Goal: Information Seeking & Learning: Learn about a topic

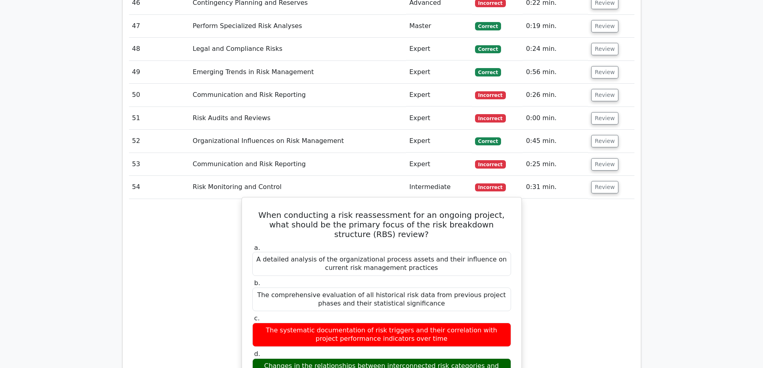
scroll to position [3246, 0]
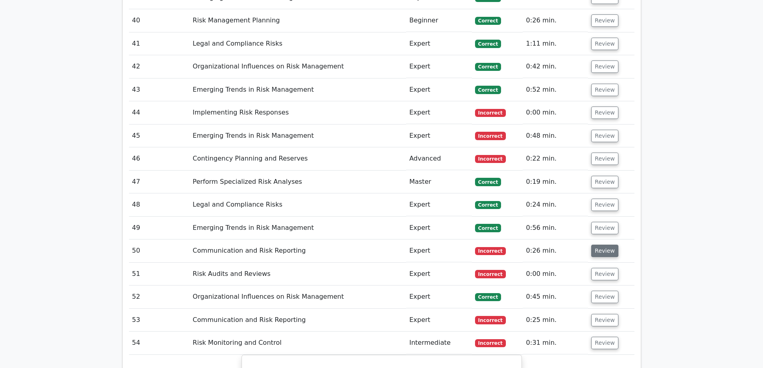
click at [608, 245] on button "Review" at bounding box center [605, 251] width 27 height 12
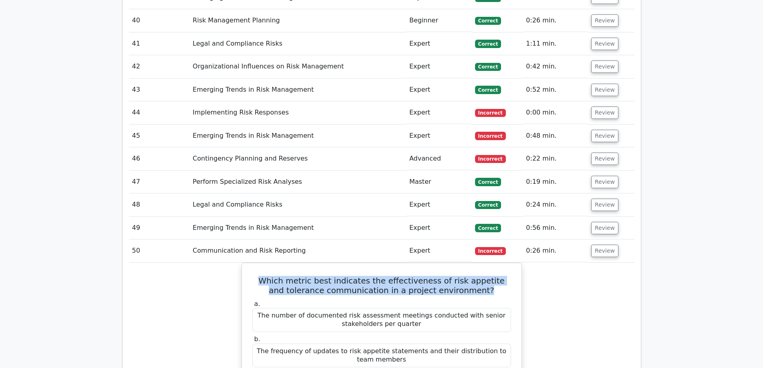
drag, startPoint x: 477, startPoint y: 173, endPoint x: 241, endPoint y: 149, distance: 237.2
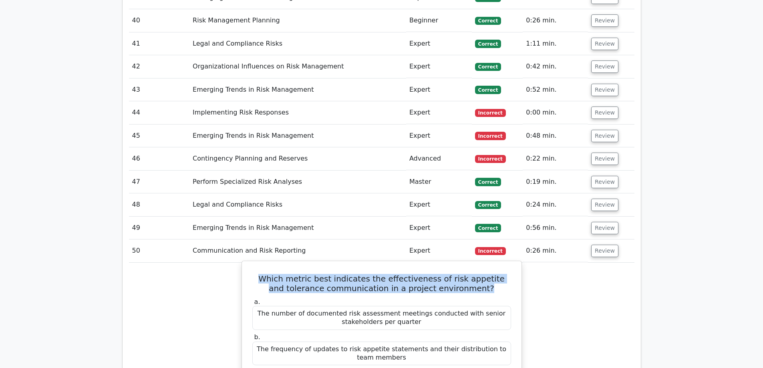
copy h5 "Which metric best indicates the effectiveness of risk appetite and tolerance co…"
drag, startPoint x: 490, startPoint y: 308, endPoint x: 275, endPoint y: 307, distance: 214.4
copy div "The percentage of project decisions aligned with stated risk thresholds"
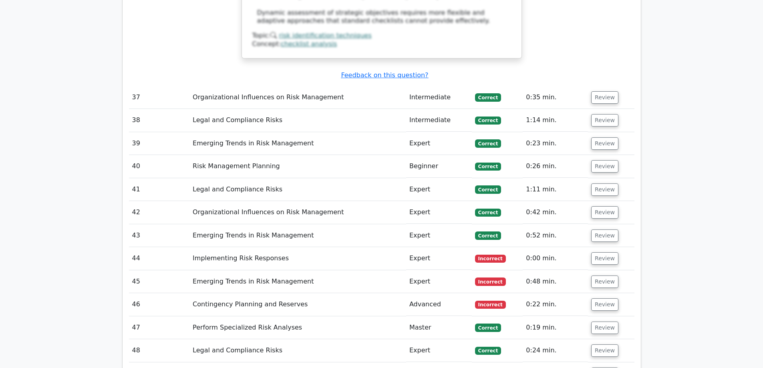
scroll to position [3086, 0]
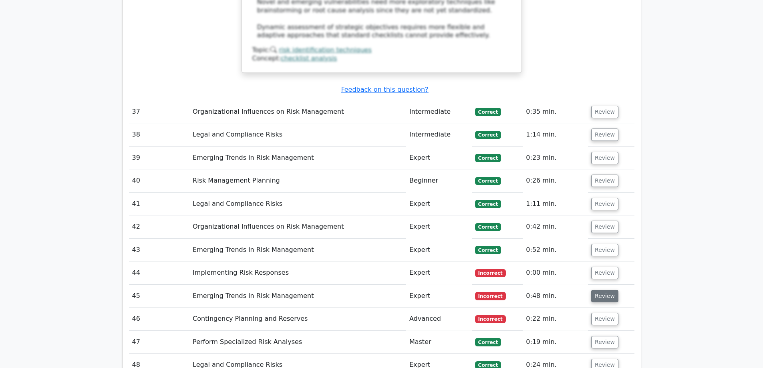
click at [606, 290] on button "Review" at bounding box center [605, 296] width 27 height 12
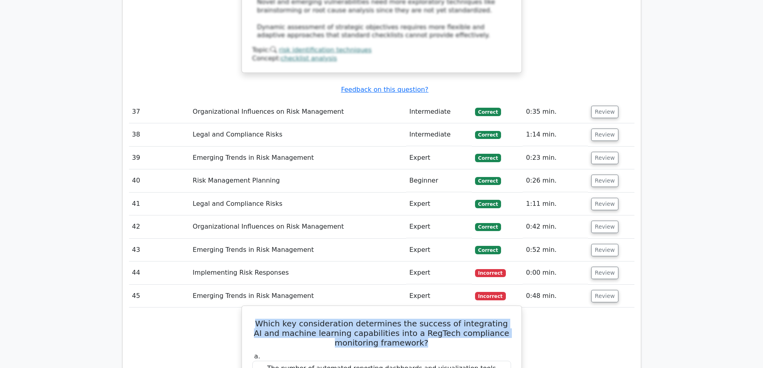
drag, startPoint x: 408, startPoint y: 232, endPoint x: 249, endPoint y: 207, distance: 161.0
copy h5 "Which key consideration determines the success of integrating AI and machine le…"
drag, startPoint x: 475, startPoint y: 290, endPoint x: 293, endPoint y: 293, distance: 182.0
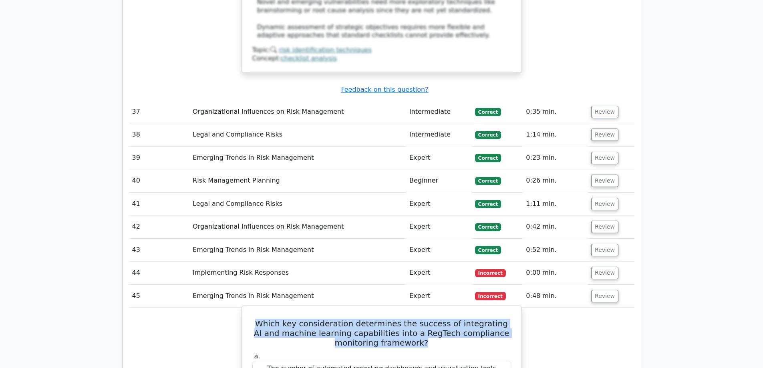
copy div "The quality and standardization of historical compliance data"
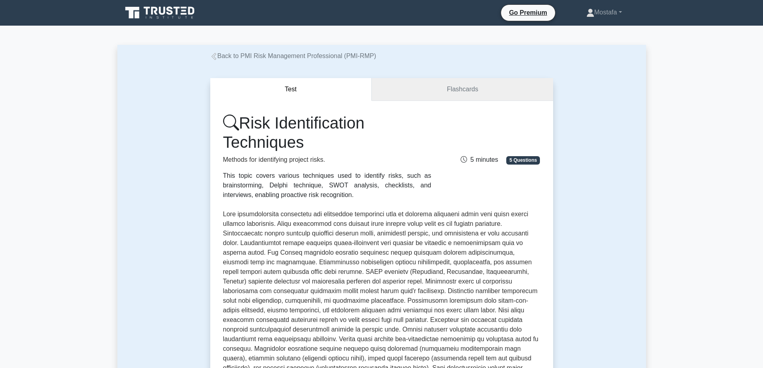
click at [428, 91] on link "Flashcards" at bounding box center [462, 89] width 181 height 23
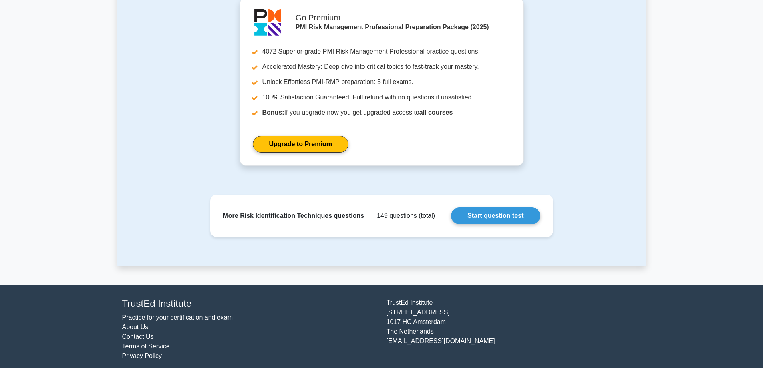
scroll to position [789, 0]
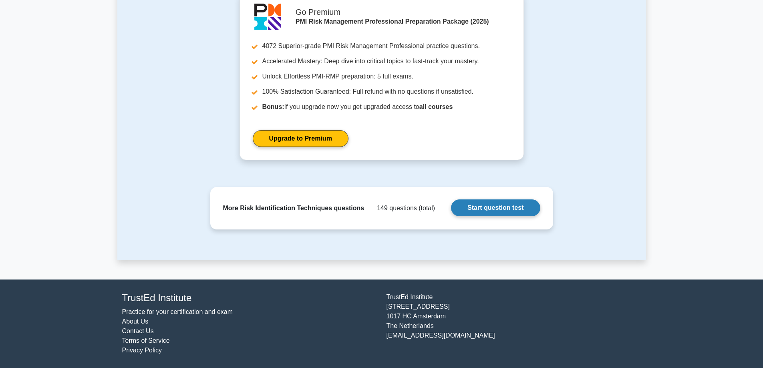
click at [508, 204] on link "Start question test" at bounding box center [495, 208] width 89 height 17
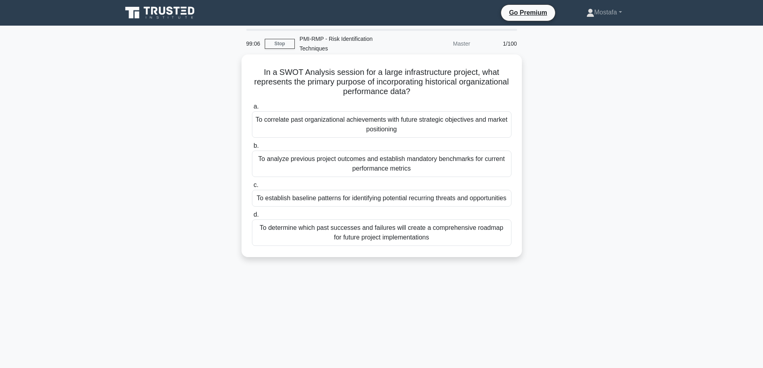
click at [504, 202] on div "To establish baseline patterns for identifying potential recurring threats and …" at bounding box center [382, 198] width 260 height 17
click at [252, 188] on input "c. To establish baseline patterns for identifying potential recurring threats a…" at bounding box center [252, 185] width 0 height 5
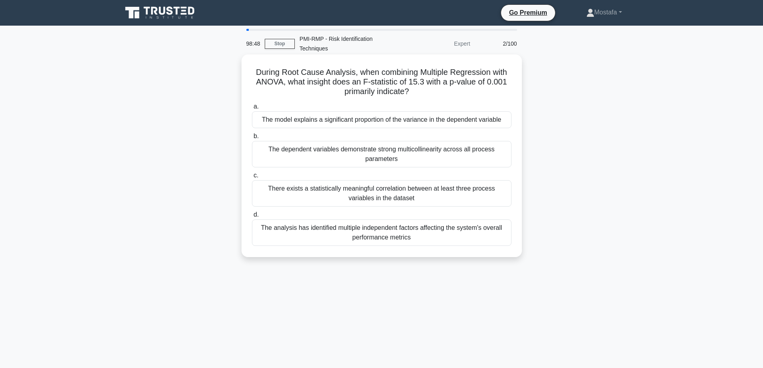
click at [505, 123] on div "The model explains a significant proportion of the variance in the dependent va…" at bounding box center [382, 119] width 260 height 17
click at [252, 109] on input "a. The model explains a significant proportion of the variance in the dependent…" at bounding box center [252, 106] width 0 height 5
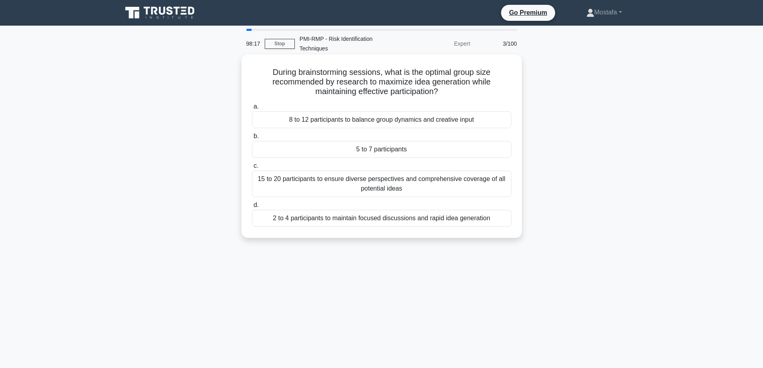
click at [495, 150] on div "5 to 7 participants" at bounding box center [382, 149] width 260 height 17
click at [252, 139] on input "b. 5 to 7 participants" at bounding box center [252, 136] width 0 height 5
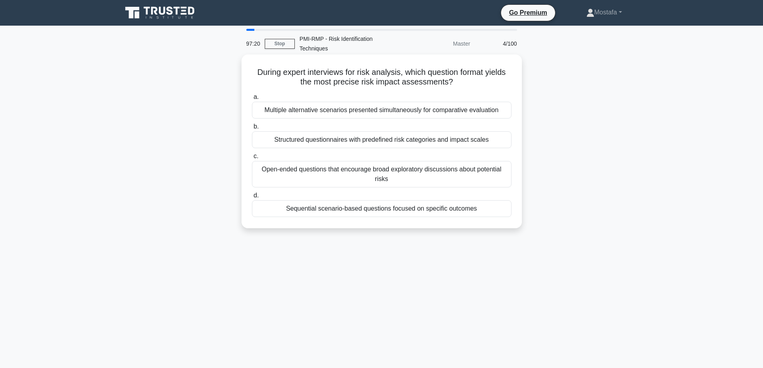
click at [502, 210] on div "Sequential scenario-based questions focused on specific outcomes" at bounding box center [382, 208] width 260 height 17
click at [252, 198] on input "d. Sequential scenario-based questions focused on specific outcomes" at bounding box center [252, 195] width 0 height 5
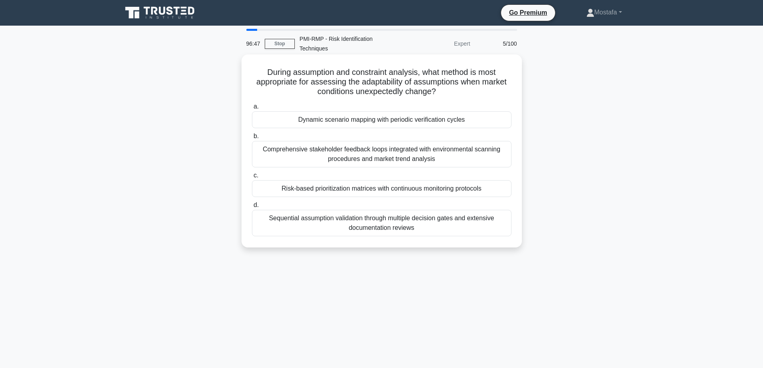
click at [501, 192] on div "Risk-based prioritization matrices with continuous monitoring protocols" at bounding box center [382, 188] width 260 height 17
click at [252, 178] on input "c. Risk-based prioritization matrices with continuous monitoring protocols" at bounding box center [252, 175] width 0 height 5
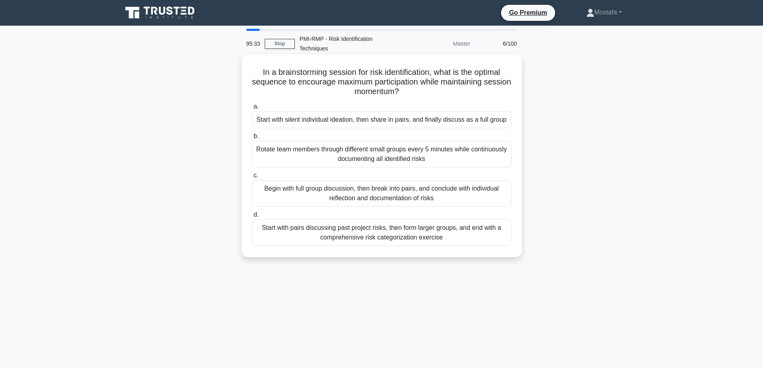
click at [502, 198] on div "Begin with full group discussion, then break into pairs, and conclude with indi…" at bounding box center [382, 193] width 260 height 26
click at [252, 178] on input "c. Begin with full group discussion, then break into pairs, and conclude with i…" at bounding box center [252, 175] width 0 height 5
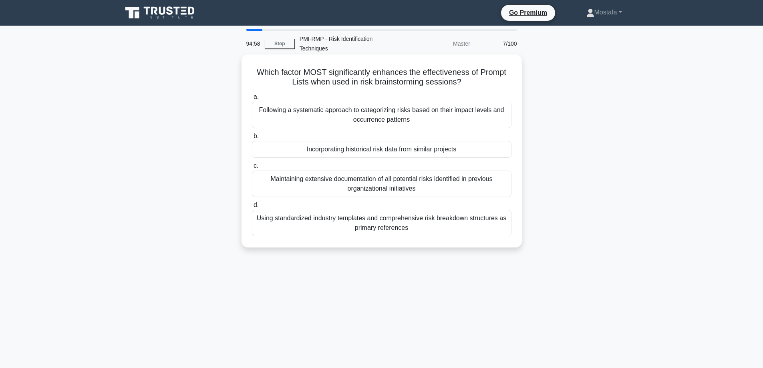
click at [501, 150] on div "Incorporating historical risk data from similar projects" at bounding box center [382, 149] width 260 height 17
click at [252, 139] on input "b. Incorporating historical risk data from similar projects" at bounding box center [252, 136] width 0 height 5
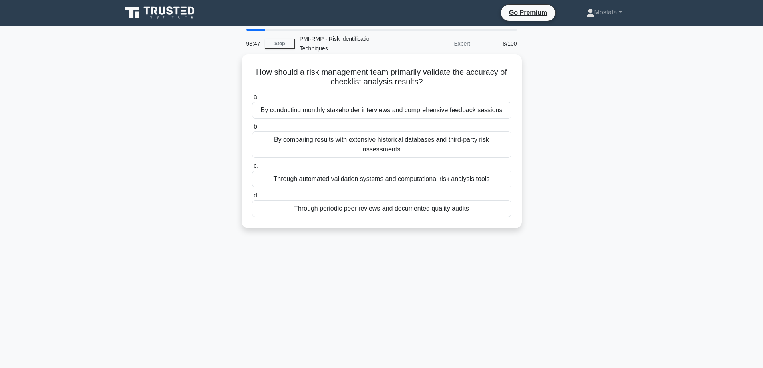
click at [505, 143] on div "By comparing results with extensive historical databases and third-party risk a…" at bounding box center [382, 144] width 260 height 26
click at [252, 129] on input "b. By comparing results with extensive historical databases and third-party ris…" at bounding box center [252, 126] width 0 height 5
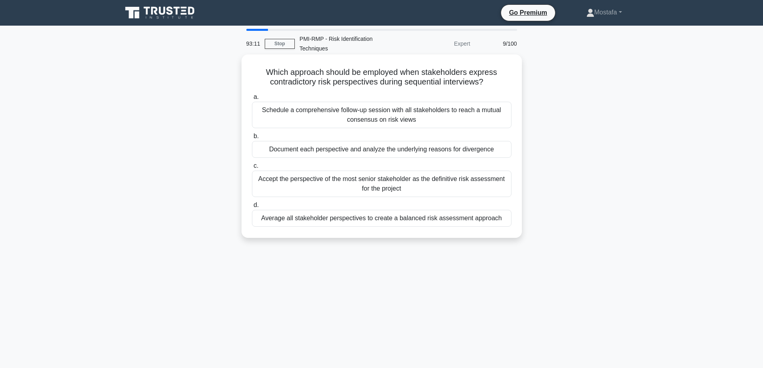
click at [507, 151] on div "Document each perspective and analyze the underlying reasons for divergence" at bounding box center [382, 149] width 260 height 17
click at [252, 139] on input "b. Document each perspective and analyze the underlying reasons for divergence" at bounding box center [252, 136] width 0 height 5
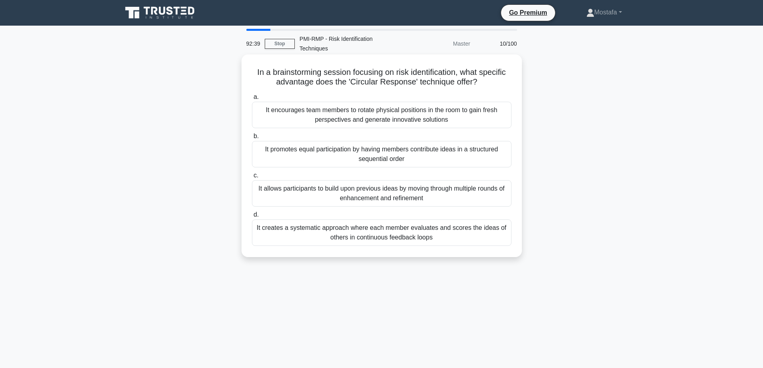
click at [506, 198] on div "It allows participants to build upon previous ideas by moving through multiple …" at bounding box center [382, 193] width 260 height 26
click at [252, 178] on input "c. It allows participants to build upon previous ideas by moving through multip…" at bounding box center [252, 175] width 0 height 5
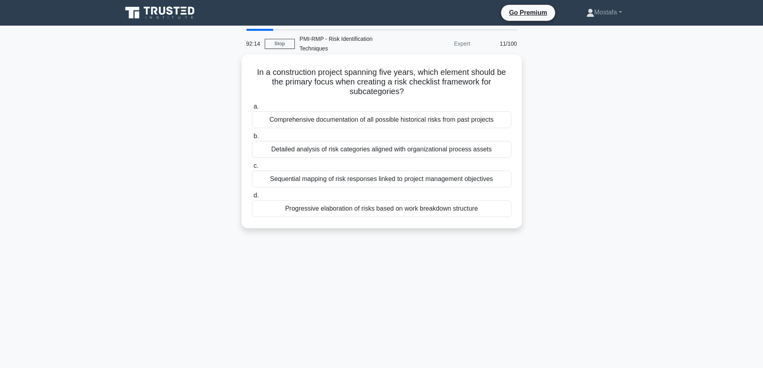
click at [501, 185] on div "Sequential mapping of risk responses linked to project management objectives" at bounding box center [382, 179] width 260 height 17
click at [252, 169] on input "c. Sequential mapping of risk responses linked to project management objectives" at bounding box center [252, 166] width 0 height 5
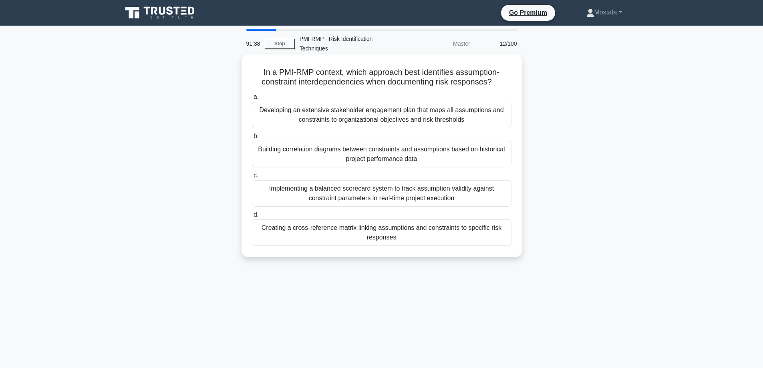
click at [498, 236] on div "Creating a cross-reference matrix linking assumptions and constraints to specif…" at bounding box center [382, 233] width 260 height 26
click at [252, 218] on input "d. Creating a cross-reference matrix linking assumptions and constraints to spe…" at bounding box center [252, 214] width 0 height 5
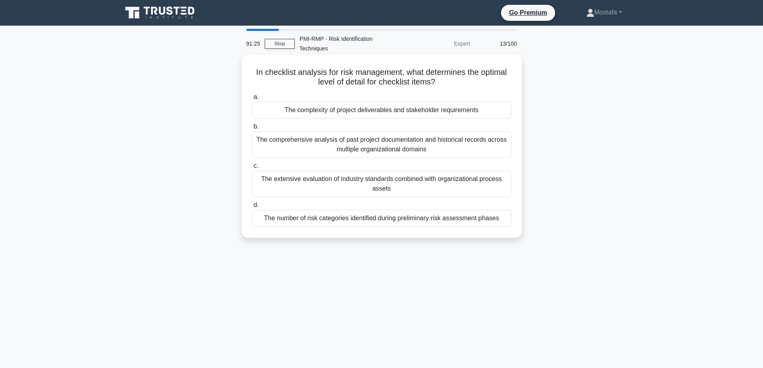
click at [491, 113] on div "The complexity of project deliverables and stakeholder requirements" at bounding box center [382, 110] width 260 height 17
click at [252, 100] on input "a. The complexity of project deliverables and stakeholder requirements" at bounding box center [252, 97] width 0 height 5
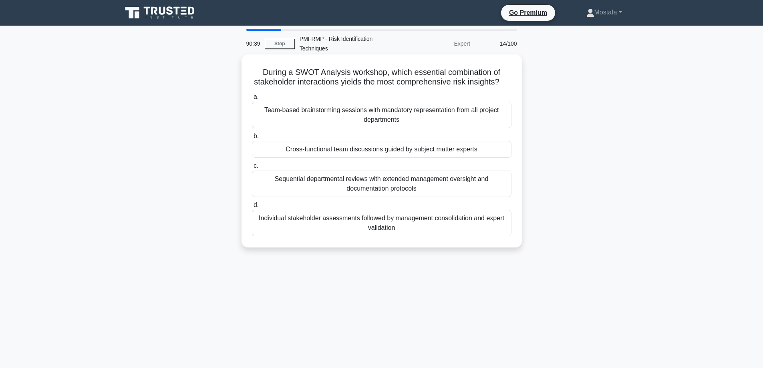
click at [503, 158] on div "Cross-functional team discussions guided by subject matter experts" at bounding box center [382, 149] width 260 height 17
click at [252, 139] on input "b. Cross-functional team discussions guided by subject matter experts" at bounding box center [252, 136] width 0 height 5
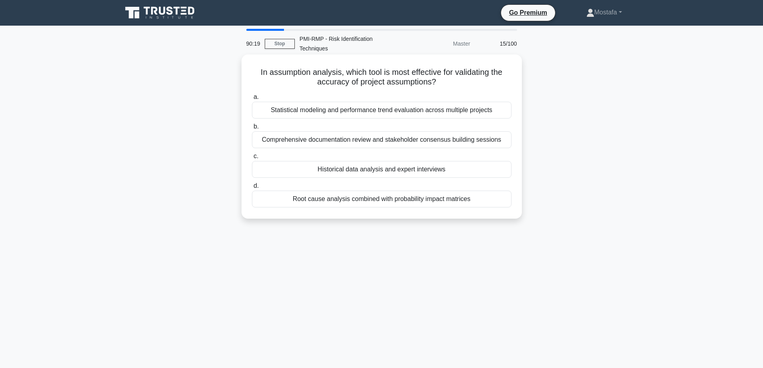
click at [506, 175] on div "Historical data analysis and expert interviews" at bounding box center [382, 169] width 260 height 17
click at [252, 159] on input "c. Historical data analysis and expert interviews" at bounding box center [252, 156] width 0 height 5
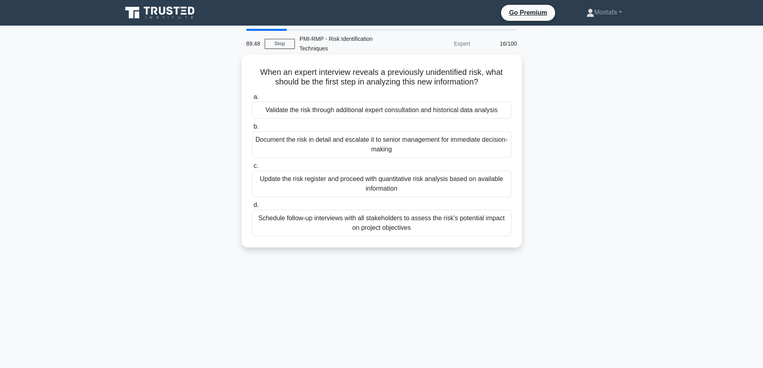
click at [491, 190] on div "Update the risk register and proceed with quantitative risk analysis based on a…" at bounding box center [382, 184] width 260 height 26
click at [252, 169] on input "c. Update the risk register and proceed with quantitative risk analysis based o…" at bounding box center [252, 166] width 0 height 5
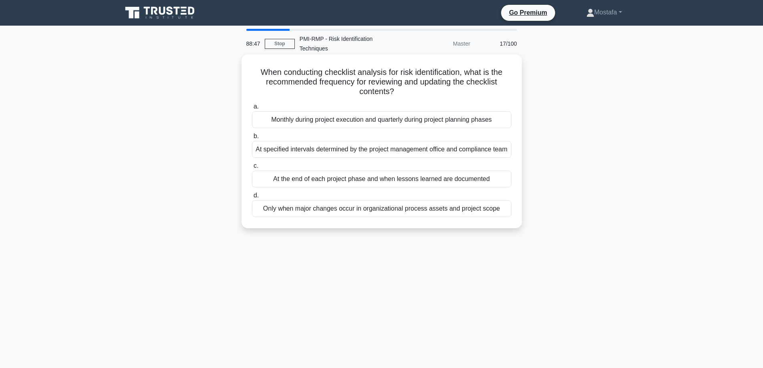
click at [495, 158] on div "At specified intervals determined by the project management office and complian…" at bounding box center [382, 149] width 260 height 17
click at [252, 139] on input "b. At specified intervals determined by the project management office and compl…" at bounding box center [252, 136] width 0 height 5
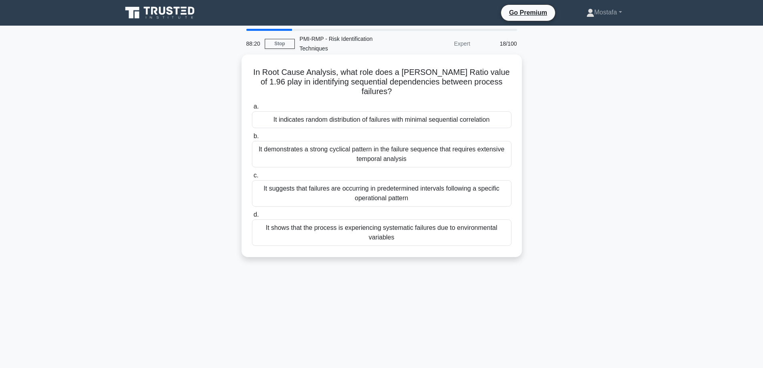
click at [503, 122] on div "It indicates random distribution of failures with minimal sequential correlation" at bounding box center [382, 119] width 260 height 17
click at [252, 109] on input "a. It indicates random distribution of failures with minimal sequential correla…" at bounding box center [252, 106] width 0 height 5
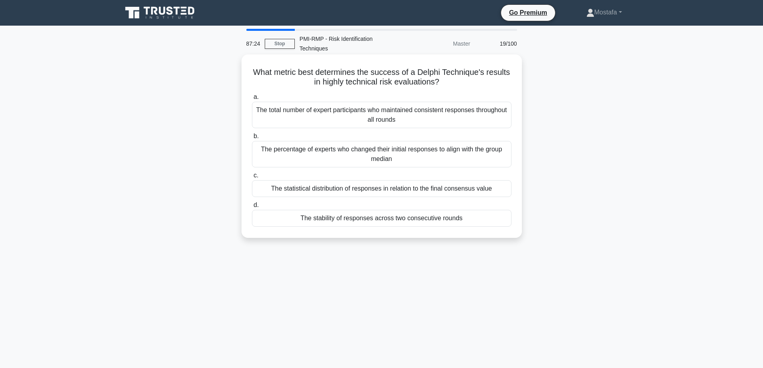
click at [486, 223] on div "The stability of responses across two consecutive rounds" at bounding box center [382, 218] width 260 height 17
click at [252, 208] on input "d. The stability of responses across two consecutive rounds" at bounding box center [252, 205] width 0 height 5
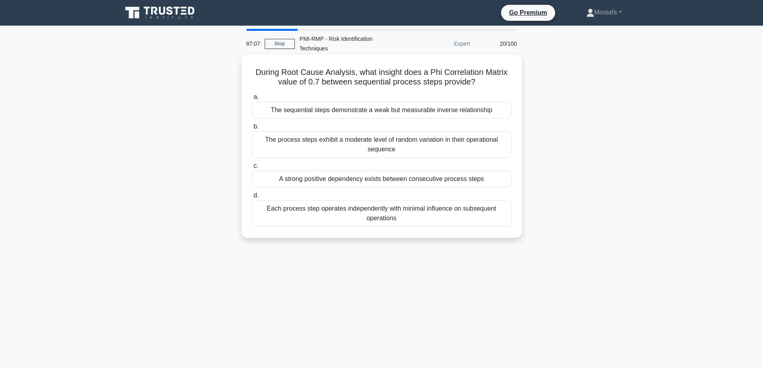
click at [495, 149] on div "The process steps exhibit a moderate level of random variation in their operati…" at bounding box center [382, 144] width 260 height 26
click at [252, 129] on input "b. The process steps exhibit a moderate level of random variation in their oper…" at bounding box center [252, 126] width 0 height 5
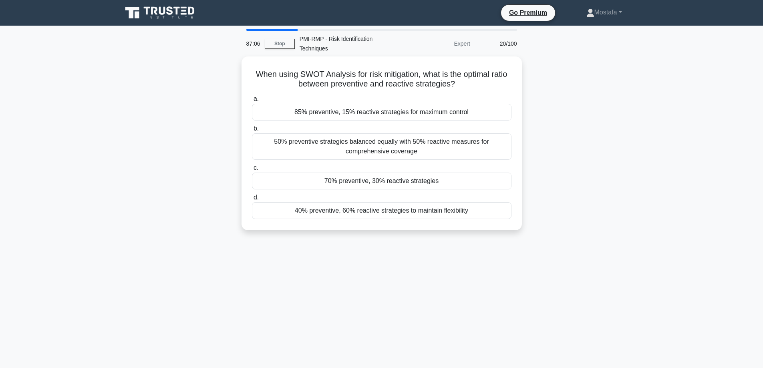
click at [495, 149] on div "50% preventive strategies balanced equally with 50% reactive measures for compr…" at bounding box center [382, 146] width 260 height 26
click at [252, 131] on input "b. 50% preventive strategies balanced equally with 50% reactive measures for co…" at bounding box center [252, 128] width 0 height 5
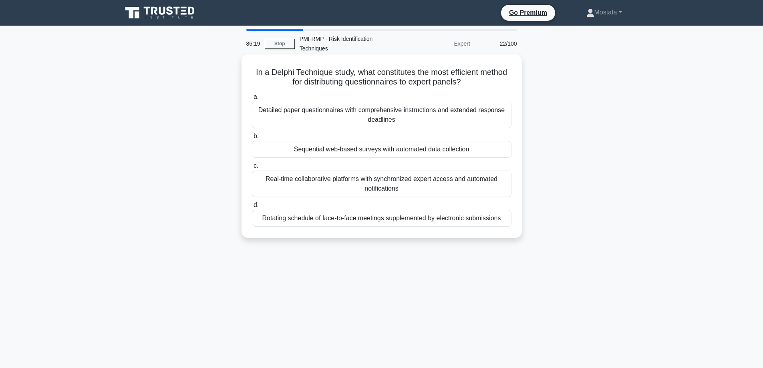
click at [507, 123] on div "Detailed paper questionnaires with comprehensive instructions and extended resp…" at bounding box center [382, 115] width 260 height 26
click at [252, 100] on input "a. Detailed paper questionnaires with comprehensive instructions and extended r…" at bounding box center [252, 97] width 0 height 5
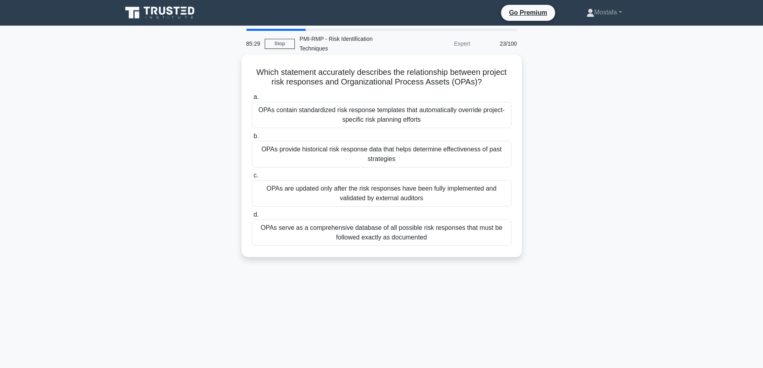
click at [493, 198] on div "OPAs are updated only after the risk responses have been fully implemented and …" at bounding box center [382, 193] width 260 height 26
click at [252, 178] on input "c. OPAs are updated only after the risk responses have been fully implemented a…" at bounding box center [252, 175] width 0 height 5
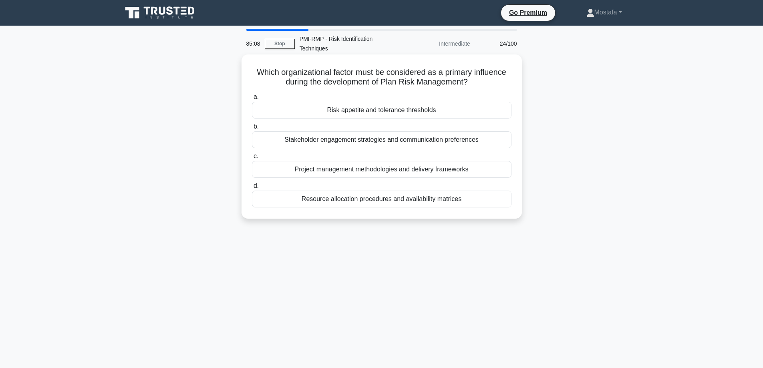
click at [494, 111] on div "Risk appetite and tolerance thresholds" at bounding box center [382, 110] width 260 height 17
click at [252, 100] on input "a. Risk appetite and tolerance thresholds" at bounding box center [252, 97] width 0 height 5
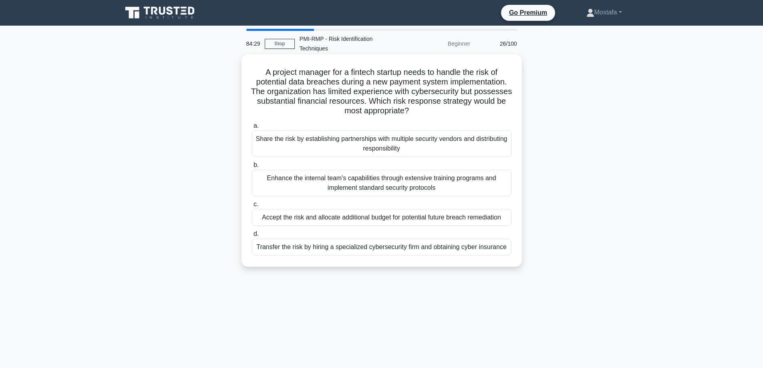
click at [509, 250] on div "Transfer the risk by hiring a specialized cybersecurity firm and obtaining cybe…" at bounding box center [382, 247] width 260 height 17
click at [252, 237] on input "d. Transfer the risk by hiring a specialized cybersecurity firm and obtaining c…" at bounding box center [252, 234] width 0 height 5
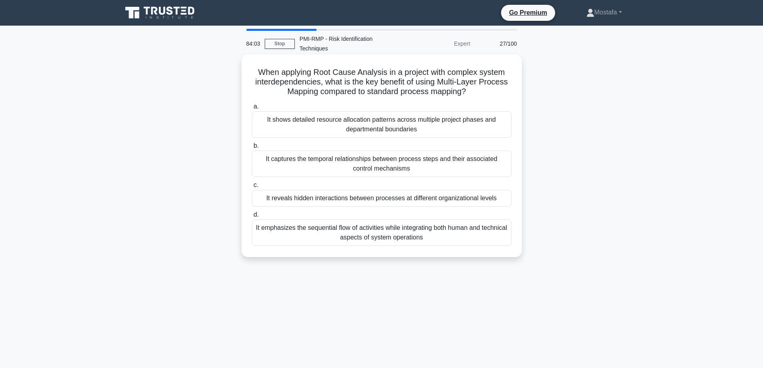
click at [497, 201] on div "It reveals hidden interactions between processes at different organizational le…" at bounding box center [382, 198] width 260 height 17
click at [252, 188] on input "c. It reveals hidden interactions between processes at different organizational…" at bounding box center [252, 185] width 0 height 5
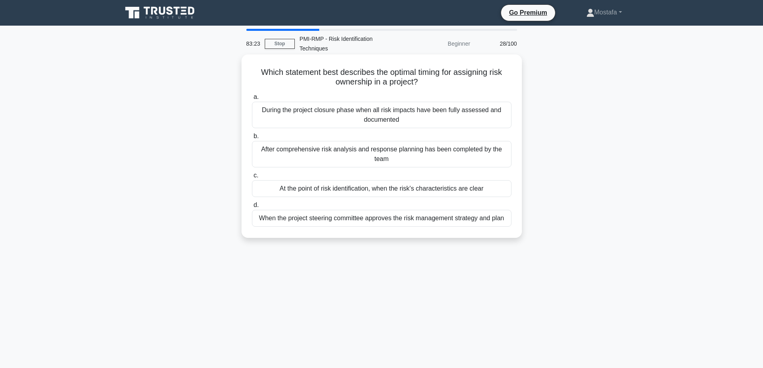
click at [503, 161] on div "After comprehensive risk analysis and response planning has been completed by t…" at bounding box center [382, 154] width 260 height 26
click at [252, 139] on input "b. After comprehensive risk analysis and response planning has been completed b…" at bounding box center [252, 136] width 0 height 5
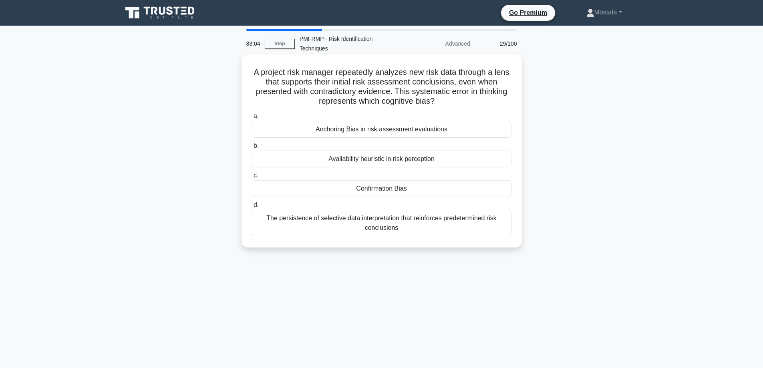
click at [496, 192] on div "Confirmation Bias" at bounding box center [382, 188] width 260 height 17
click at [252, 178] on input "c. Confirmation Bias" at bounding box center [252, 175] width 0 height 5
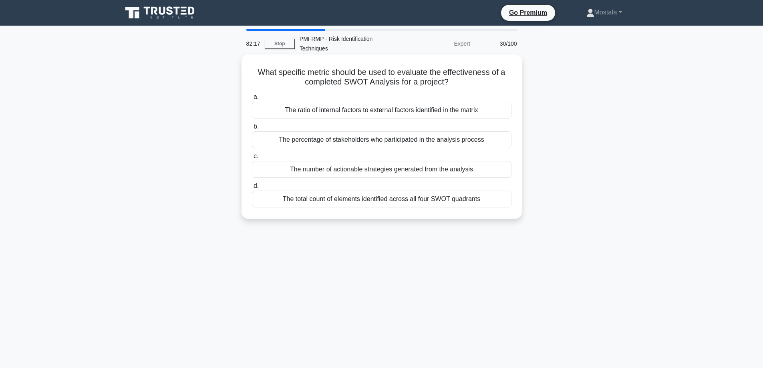
click at [500, 141] on div "The percentage of stakeholders who participated in the analysis process" at bounding box center [382, 139] width 260 height 17
click at [252, 129] on input "b. The percentage of stakeholders who participated in the analysis process" at bounding box center [252, 126] width 0 height 5
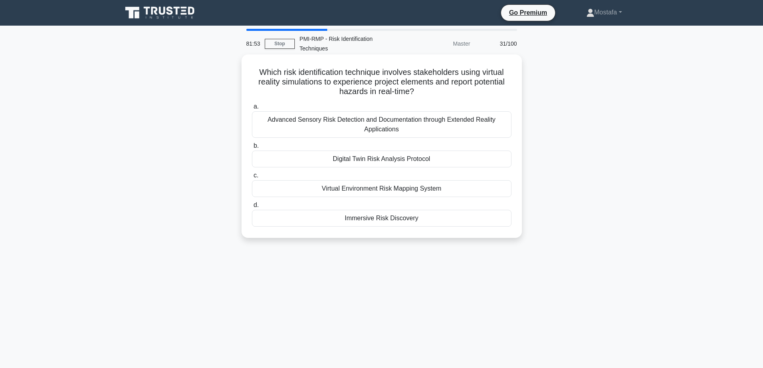
click at [489, 190] on div "Virtual Environment Risk Mapping System" at bounding box center [382, 188] width 260 height 17
click at [252, 178] on input "c. Virtual Environment Risk Mapping System" at bounding box center [252, 175] width 0 height 5
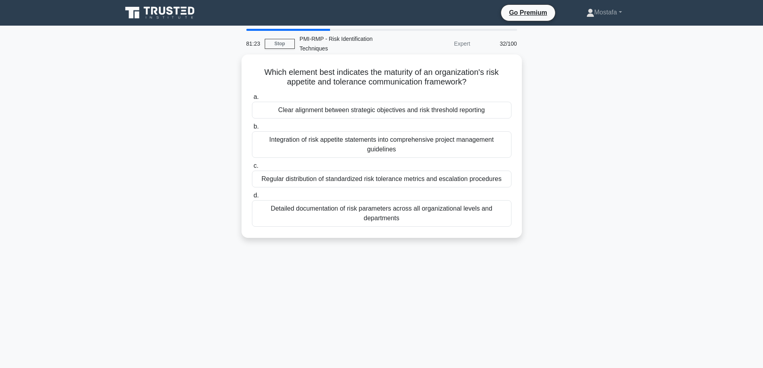
click at [506, 110] on div "Clear alignment between strategic objectives and risk threshold reporting" at bounding box center [382, 110] width 260 height 17
click at [252, 100] on input "a. Clear alignment between strategic objectives and risk threshold reporting" at bounding box center [252, 97] width 0 height 5
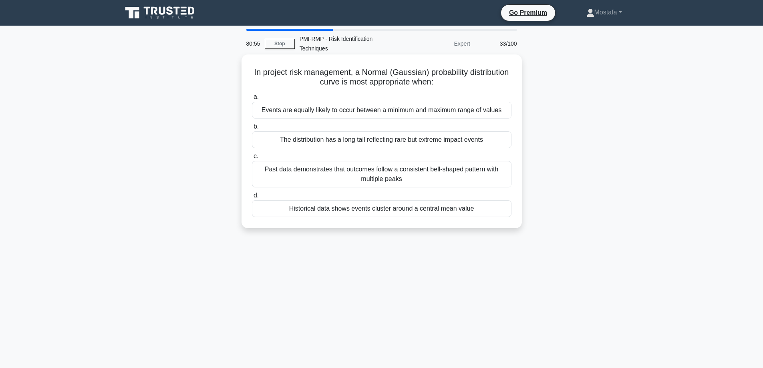
click at [493, 208] on div "Historical data shows events cluster around a central mean value" at bounding box center [382, 208] width 260 height 17
click at [252, 198] on input "d. Historical data shows events cluster around a central mean value" at bounding box center [252, 195] width 0 height 5
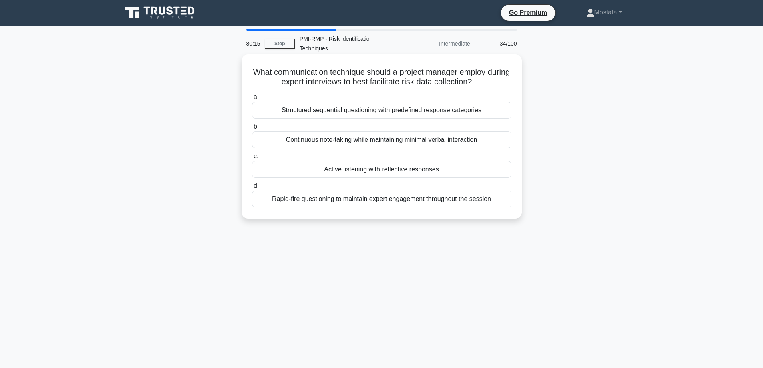
click at [501, 172] on div "Active listening with reflective responses" at bounding box center [382, 169] width 260 height 17
click at [252, 159] on input "c. Active listening with reflective responses" at bounding box center [252, 156] width 0 height 5
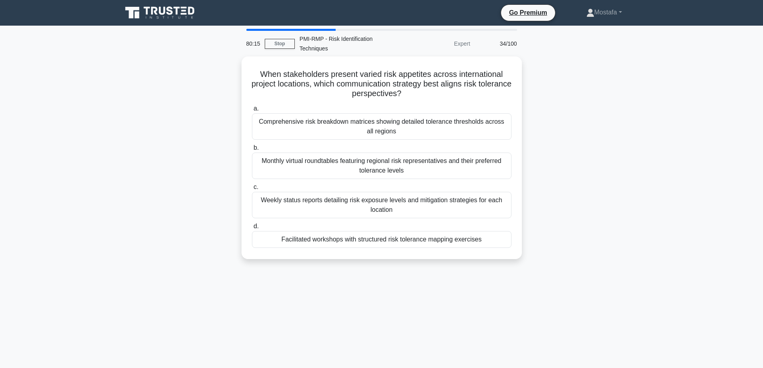
click at [501, 172] on div "Monthly virtual roundtables featuring regional risk representatives and their p…" at bounding box center [382, 166] width 260 height 26
click at [252, 151] on input "b. Monthly virtual roundtables featuring regional risk representatives and thei…" at bounding box center [252, 147] width 0 height 5
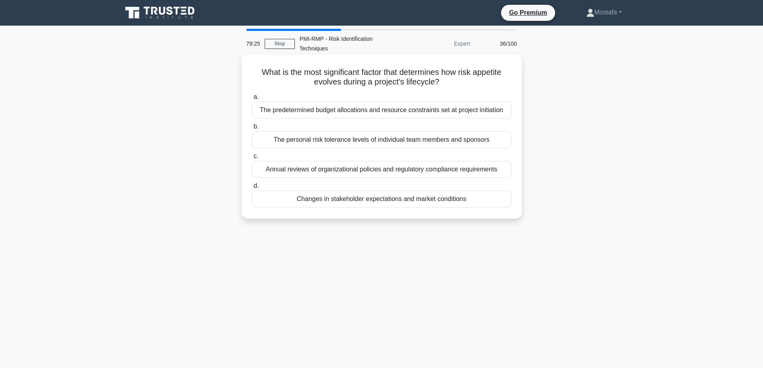
click at [497, 202] on div "Changes in stakeholder expectations and market conditions" at bounding box center [382, 199] width 260 height 17
click at [252, 189] on input "d. Changes in stakeholder expectations and market conditions" at bounding box center [252, 186] width 0 height 5
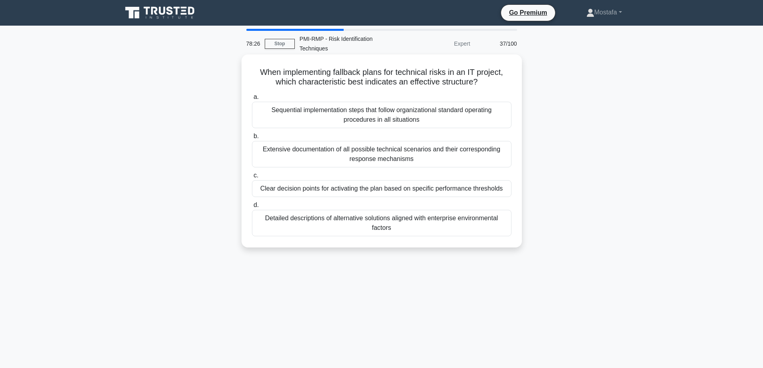
click at [508, 192] on div "Clear decision points for activating the plan based on specific performance thr…" at bounding box center [382, 188] width 260 height 17
click at [252, 178] on input "c. Clear decision points for activating the plan based on specific performance …" at bounding box center [252, 175] width 0 height 5
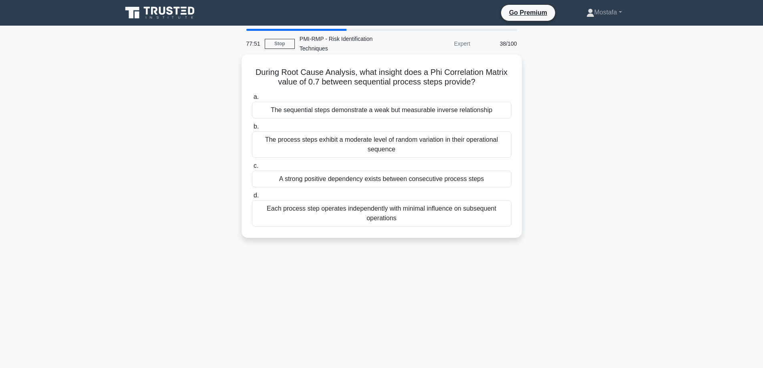
click at [503, 147] on div "The process steps exhibit a moderate level of random variation in their operati…" at bounding box center [382, 144] width 260 height 26
click at [252, 129] on input "b. The process steps exhibit a moderate level of random variation in their oper…" at bounding box center [252, 126] width 0 height 5
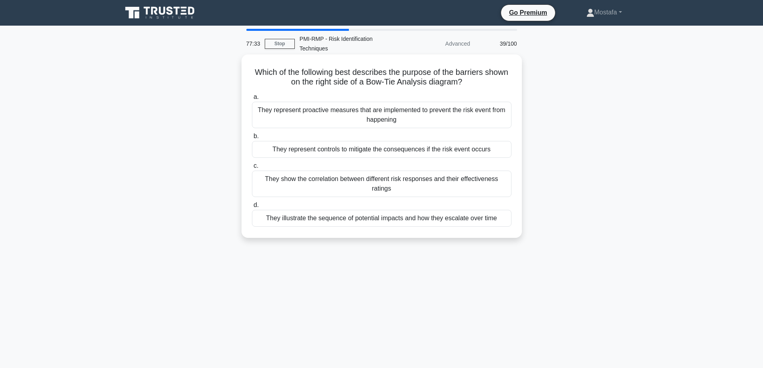
click at [503, 149] on div "They represent controls to mitigate the consequences if the risk event occurs" at bounding box center [382, 149] width 260 height 17
click at [252, 139] on input "b. They represent controls to mitigate the consequences if the risk event occurs" at bounding box center [252, 136] width 0 height 5
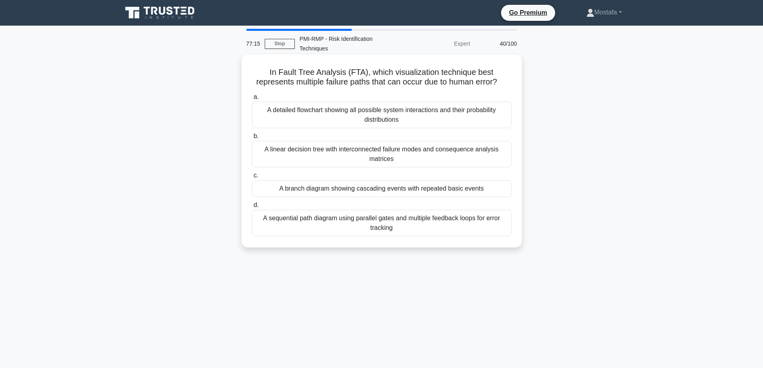
click at [499, 227] on div "A sequential path diagram using parallel gates and multiple feedback loops for …" at bounding box center [382, 223] width 260 height 26
click at [252, 208] on input "d. A sequential path diagram using parallel gates and multiple feedback loops f…" at bounding box center [252, 205] width 0 height 5
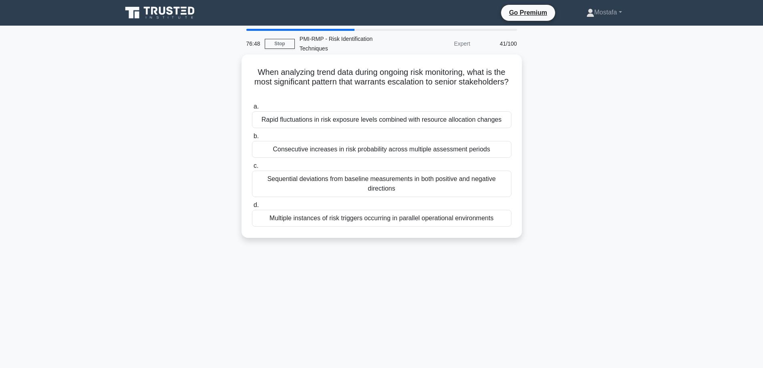
click at [506, 121] on div "Rapid fluctuations in risk exposure levels combined with resource allocation ch…" at bounding box center [382, 119] width 260 height 17
click at [252, 109] on input "a. Rapid fluctuations in risk exposure levels combined with resource allocation…" at bounding box center [252, 106] width 0 height 5
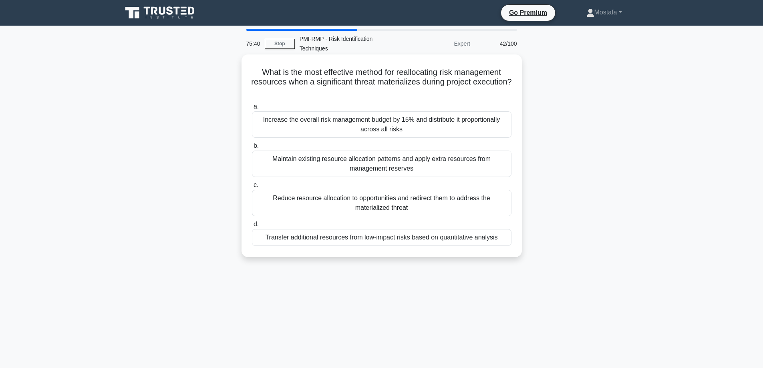
click at [504, 240] on div "Transfer additional resources from low-impact risks based on quantitative analy…" at bounding box center [382, 237] width 260 height 17
click at [252, 227] on input "d. Transfer additional resources from low-impact risks based on quantitative an…" at bounding box center [252, 224] width 0 height 5
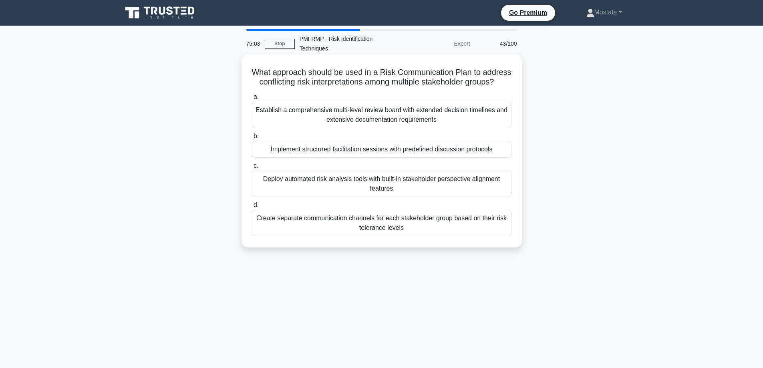
click at [505, 158] on div "Implement structured facilitation sessions with predefined discussion protocols" at bounding box center [382, 149] width 260 height 17
click at [252, 139] on input "b. Implement structured facilitation sessions with predefined discussion protoc…" at bounding box center [252, 136] width 0 height 5
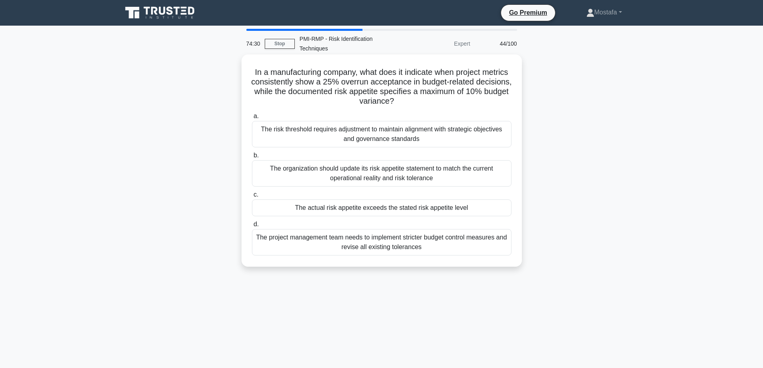
click at [498, 137] on div "The risk threshold requires adjustment to maintain alignment with strategic obj…" at bounding box center [382, 134] width 260 height 26
click at [252, 119] on input "a. The risk threshold requires adjustment to maintain alignment with strategic …" at bounding box center [252, 116] width 0 height 5
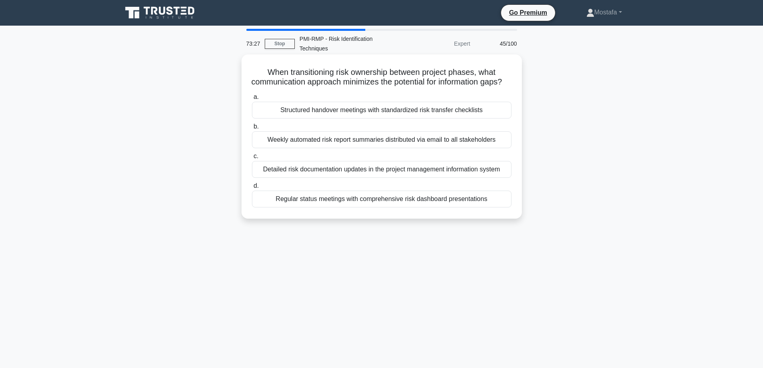
click at [503, 119] on div "Structured handover meetings with standardized risk transfer checklists" at bounding box center [382, 110] width 260 height 17
click at [252, 100] on input "a. Structured handover meetings with standardized risk transfer checklists" at bounding box center [252, 97] width 0 height 5
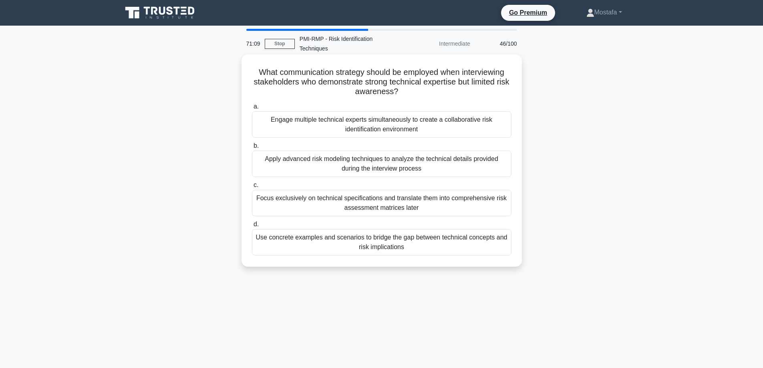
click at [490, 250] on div "Use concrete examples and scenarios to bridge the gap between technical concept…" at bounding box center [382, 242] width 260 height 26
click at [252, 227] on input "d. Use concrete examples and scenarios to bridge the gap between technical conc…" at bounding box center [252, 224] width 0 height 5
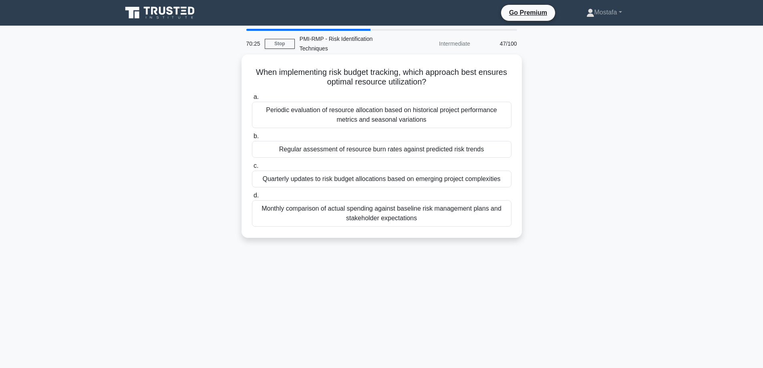
click at [503, 150] on div "Regular assessment of resource burn rates against predicted risk trends" at bounding box center [382, 149] width 260 height 17
click at [252, 139] on input "b. Regular assessment of resource burn rates against predicted risk trends" at bounding box center [252, 136] width 0 height 5
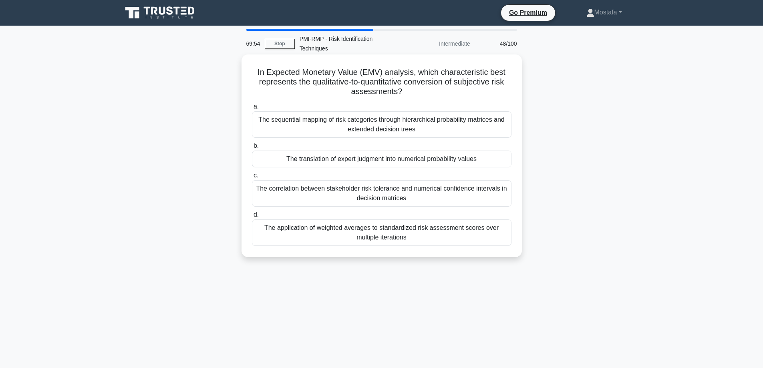
click at [494, 235] on div "The application of weighted averages to standardized risk assessment scores ove…" at bounding box center [382, 233] width 260 height 26
click at [252, 218] on input "d. The application of weighted averages to standardized risk assessment scores …" at bounding box center [252, 214] width 0 height 5
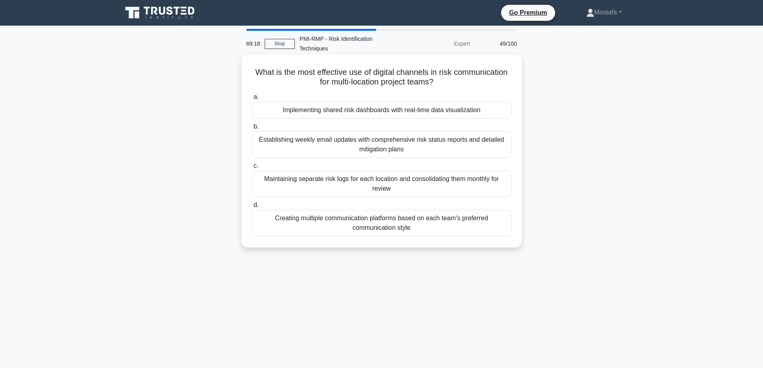
click at [497, 112] on div "Implementing shared risk dashboards with real-time data visualization" at bounding box center [382, 110] width 260 height 17
click at [252, 100] on input "a. Implementing shared risk dashboards with real-time data visualization" at bounding box center [252, 97] width 0 height 5
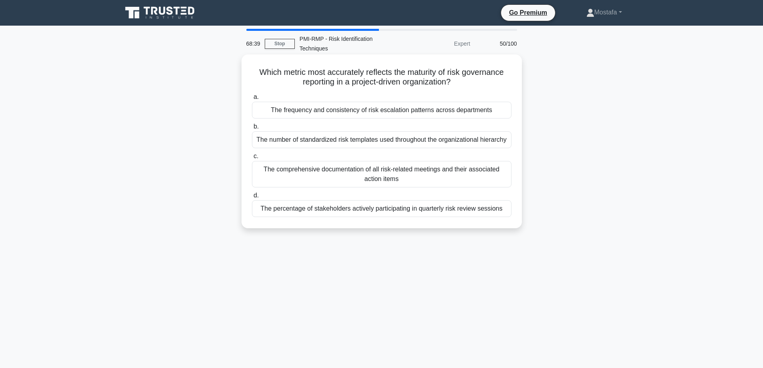
click at [504, 111] on div "The frequency and consistency of risk escalation patterns across departments" at bounding box center [382, 110] width 260 height 17
click at [252, 100] on input "a. The frequency and consistency of risk escalation patterns across departments" at bounding box center [252, 97] width 0 height 5
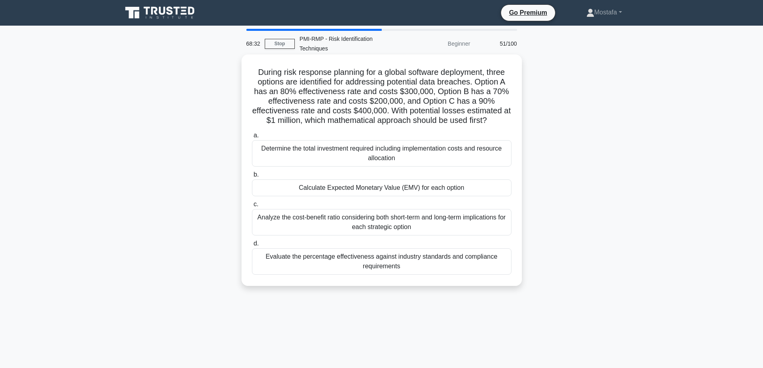
click at [485, 190] on div "Calculate Expected Monetary Value (EMV) for each option" at bounding box center [382, 188] width 260 height 17
click at [252, 178] on input "b. Calculate Expected Monetary Value (EMV) for each option" at bounding box center [252, 174] width 0 height 5
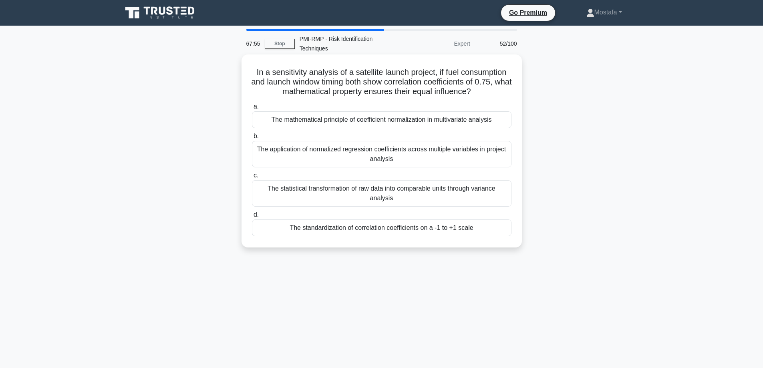
click at [501, 220] on div "The standardization of correlation coefficients on a -1 to +1 scale" at bounding box center [382, 228] width 260 height 17
click at [252, 218] on input "d. The standardization of correlation coefficients on a -1 to +1 scale" at bounding box center [252, 214] width 0 height 5
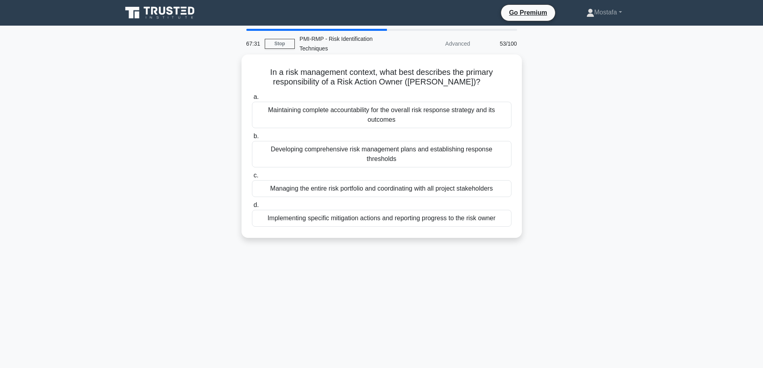
click at [502, 118] on div "Maintaining complete accountability for the overall risk response strategy and …" at bounding box center [382, 115] width 260 height 26
click at [252, 100] on input "a. Maintaining complete accountability for the overall risk response strategy a…" at bounding box center [252, 97] width 0 height 5
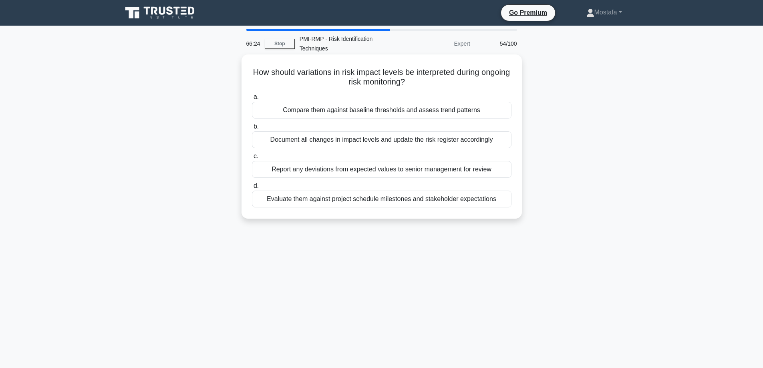
click at [503, 140] on div "Document all changes in impact levels and update the risk register accordingly" at bounding box center [382, 139] width 260 height 17
click at [252, 129] on input "b. Document all changes in impact levels and update the risk register according…" at bounding box center [252, 126] width 0 height 5
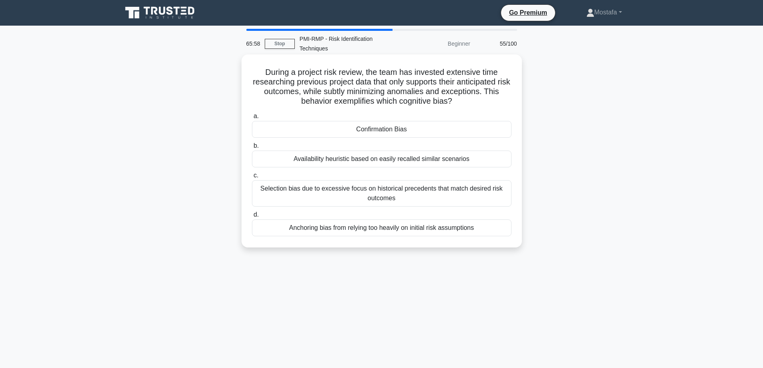
click at [493, 158] on div "Availability heuristic based on easily recalled similar scenarios" at bounding box center [382, 159] width 260 height 17
click at [252, 149] on input "b. Availability heuristic based on easily recalled similar scenarios" at bounding box center [252, 145] width 0 height 5
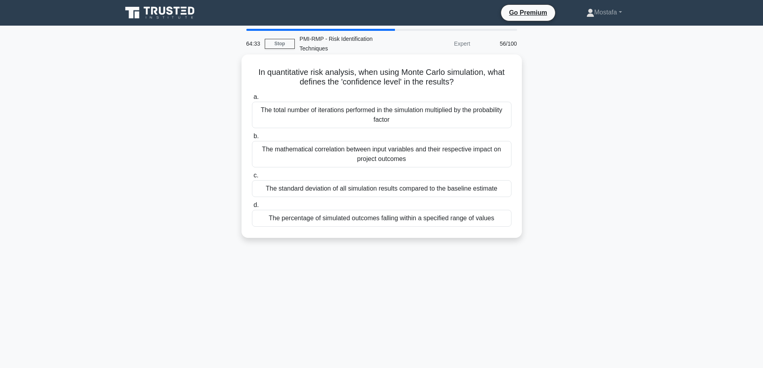
click at [496, 120] on div "The total number of iterations performed in the simulation multiplied by the pr…" at bounding box center [382, 115] width 260 height 26
click at [252, 100] on input "a. The total number of iterations performed in the simulation multiplied by the…" at bounding box center [252, 97] width 0 height 5
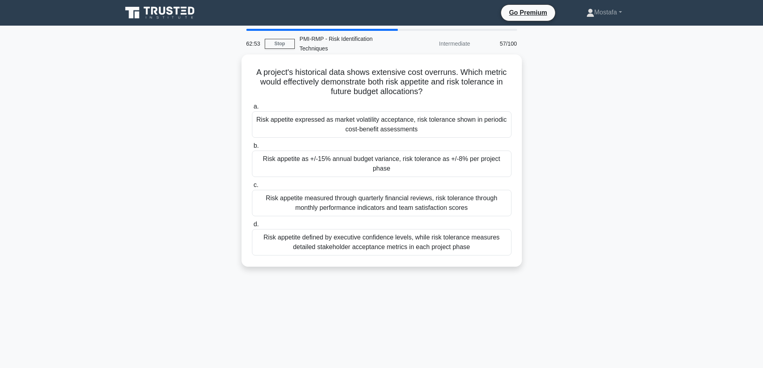
click at [497, 129] on div "Risk appetite expressed as market volatility acceptance, risk tolerance shown i…" at bounding box center [382, 124] width 260 height 26
click at [252, 109] on input "a. Risk appetite expressed as market volatility acceptance, risk tolerance show…" at bounding box center [252, 106] width 0 height 5
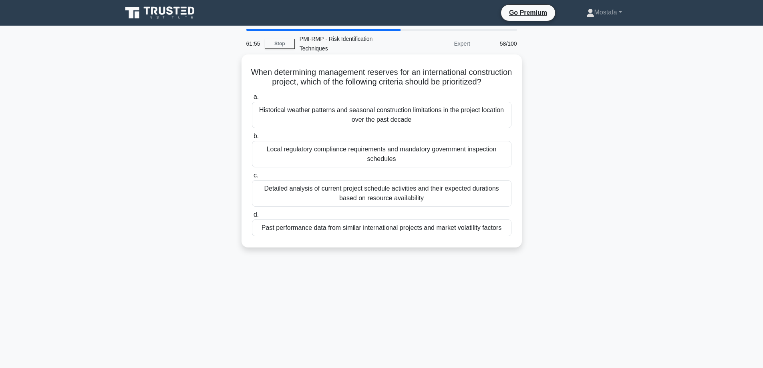
click at [509, 236] on div "Past performance data from similar international projects and market volatility…" at bounding box center [382, 228] width 260 height 17
click at [252, 218] on input "d. Past performance data from similar international projects and market volatil…" at bounding box center [252, 214] width 0 height 5
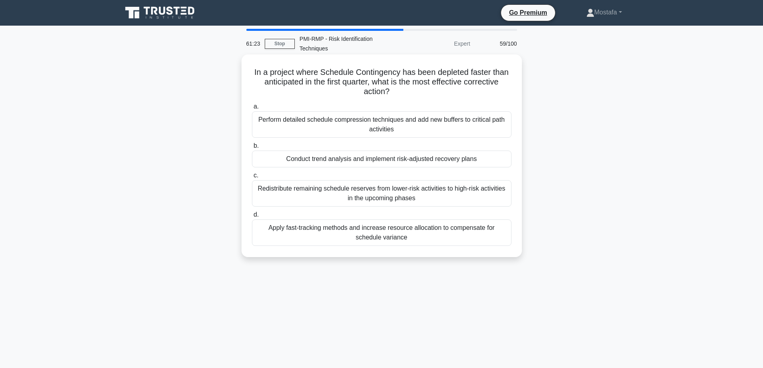
click at [503, 241] on div "Apply fast-tracking methods and increase resource allocation to compensate for …" at bounding box center [382, 233] width 260 height 26
click at [252, 218] on input "d. Apply fast-tracking methods and increase resource allocation to compensate f…" at bounding box center [252, 214] width 0 height 5
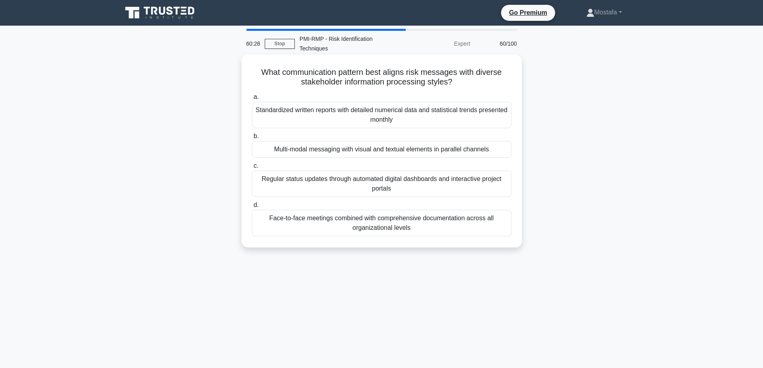
click at [485, 124] on div "Standardized written reports with detailed numerical data and statistical trend…" at bounding box center [382, 115] width 260 height 26
click at [252, 100] on input "a. Standardized written reports with detailed numerical data and statistical tr…" at bounding box center [252, 97] width 0 height 5
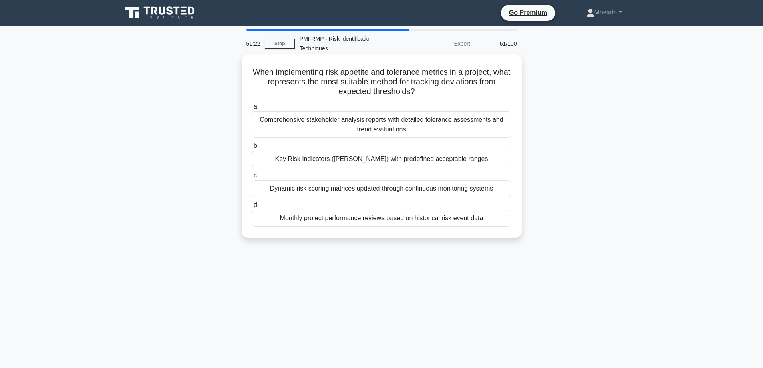
click at [499, 160] on div "Key Risk Indicators (KRIs) with predefined acceptable ranges" at bounding box center [382, 159] width 260 height 17
click at [252, 149] on input "b. Key Risk Indicators (KRIs) with predefined acceptable ranges" at bounding box center [252, 145] width 0 height 5
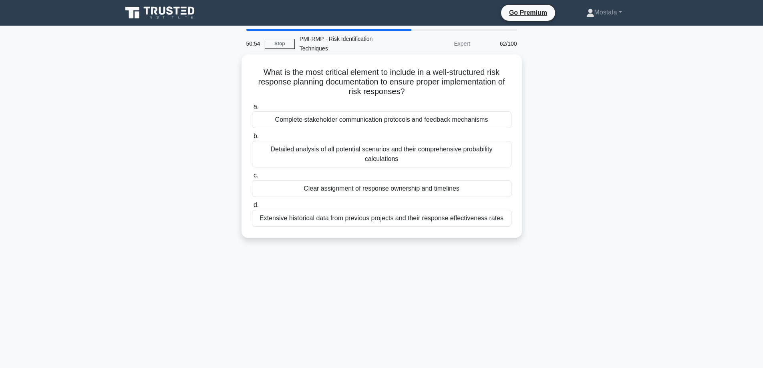
click at [500, 190] on div "Clear assignment of response ownership and timelines" at bounding box center [382, 188] width 260 height 17
click at [252, 178] on input "c. Clear assignment of response ownership and timelines" at bounding box center [252, 175] width 0 height 5
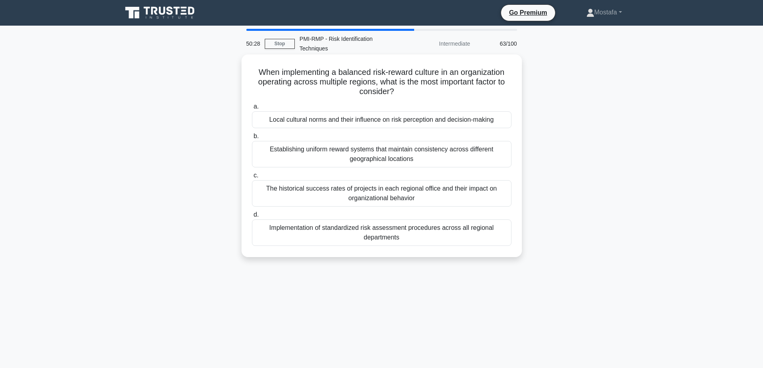
click at [503, 157] on div "Establishing uniform reward systems that maintain consistency across different …" at bounding box center [382, 154] width 260 height 26
click at [252, 139] on input "b. Establishing uniform reward systems that maintain consistency across differe…" at bounding box center [252, 136] width 0 height 5
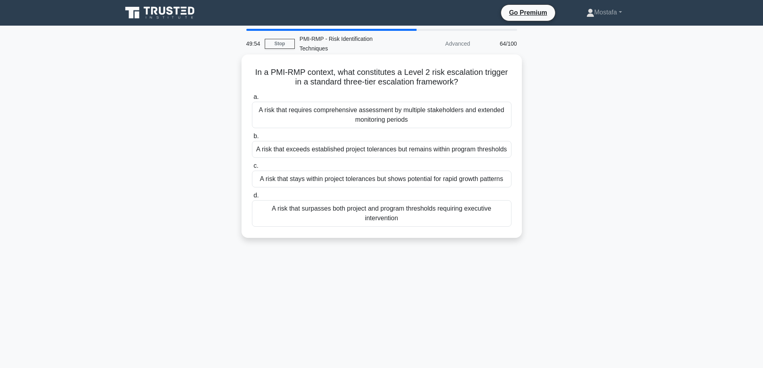
click at [501, 153] on div "A risk that exceeds established project tolerances but remains within program t…" at bounding box center [382, 149] width 260 height 17
click at [252, 139] on input "b. A risk that exceeds established project tolerances but remains within progra…" at bounding box center [252, 136] width 0 height 5
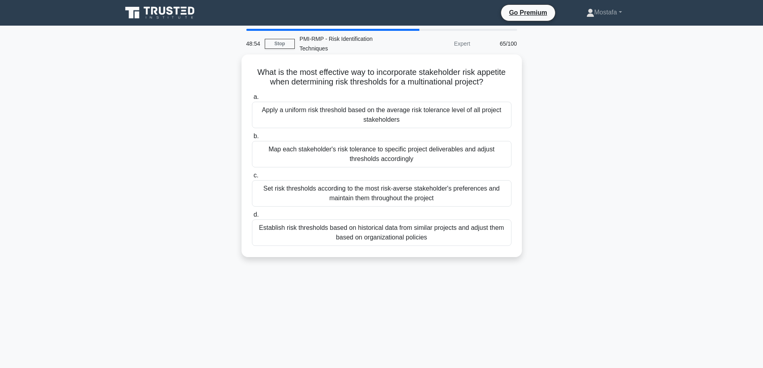
click at [504, 242] on div "Establish risk thresholds based on historical data from similar projects and ad…" at bounding box center [382, 233] width 260 height 26
click at [252, 218] on input "d. Establish risk thresholds based on historical data from similar projects and…" at bounding box center [252, 214] width 0 height 5
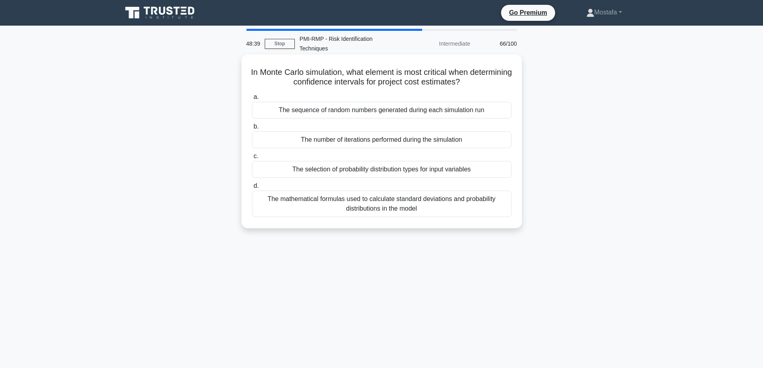
click at [497, 141] on div "The number of iterations performed during the simulation" at bounding box center [382, 139] width 260 height 17
click at [252, 129] on input "b. The number of iterations performed during the simulation" at bounding box center [252, 126] width 0 height 5
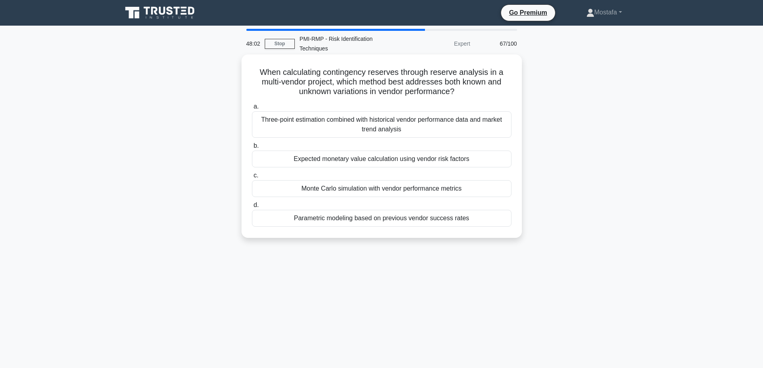
click at [489, 131] on div "Three-point estimation combined with historical vendor performance data and mar…" at bounding box center [382, 124] width 260 height 26
click at [252, 109] on input "a. Three-point estimation combined with historical vendor performance data and …" at bounding box center [252, 106] width 0 height 5
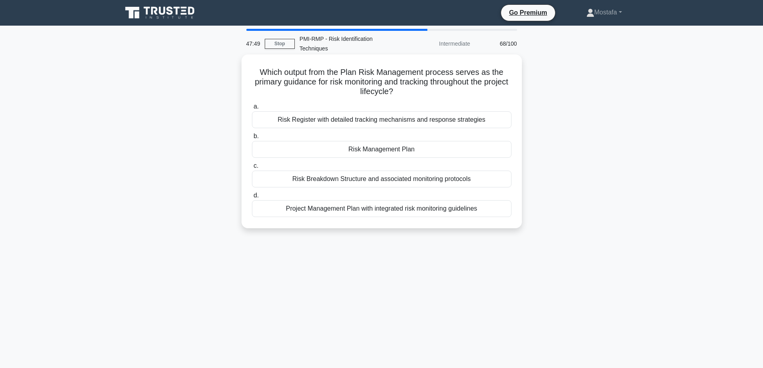
click at [484, 151] on div "Risk Management Plan" at bounding box center [382, 149] width 260 height 17
click at [252, 139] on input "b. Risk Management Plan" at bounding box center [252, 136] width 0 height 5
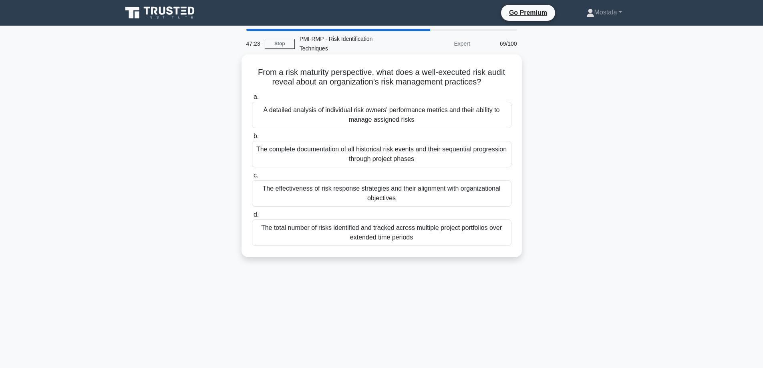
click at [499, 197] on div "The effectiveness of risk response strategies and their alignment with organiza…" at bounding box center [382, 193] width 260 height 26
click at [252, 178] on input "c. The effectiveness of risk response strategies and their alignment with organ…" at bounding box center [252, 175] width 0 height 5
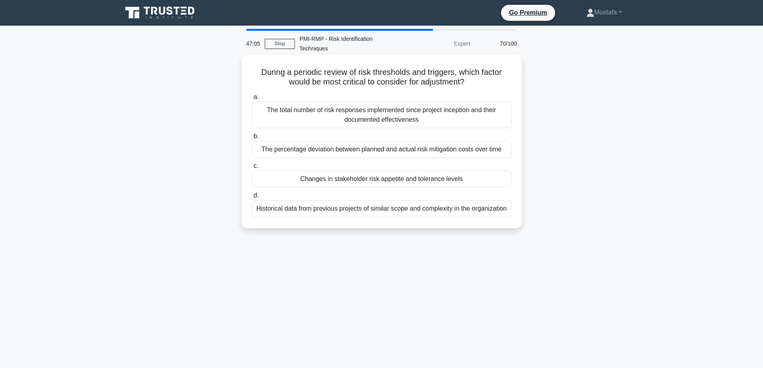
click at [501, 180] on div "Changes in stakeholder risk appetite and tolerance levels" at bounding box center [382, 179] width 260 height 17
click at [252, 169] on input "c. Changes in stakeholder risk appetite and tolerance levels" at bounding box center [252, 166] width 0 height 5
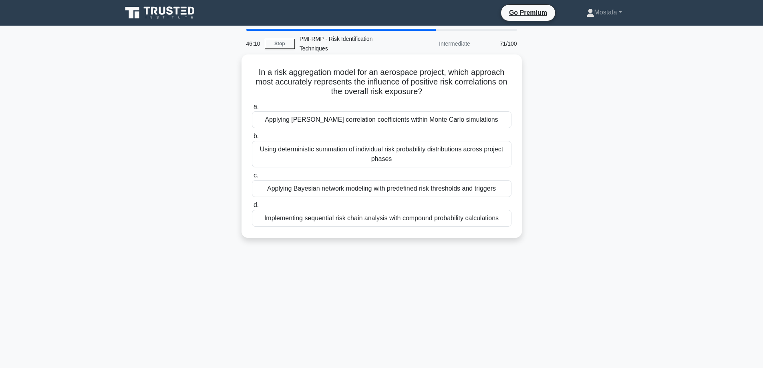
click at [499, 124] on div "Applying Pearson correlation coefficients within Monte Carlo simulations" at bounding box center [382, 119] width 260 height 17
click at [252, 109] on input "a. Applying Pearson correlation coefficients within Monte Carlo simulations" at bounding box center [252, 106] width 0 height 5
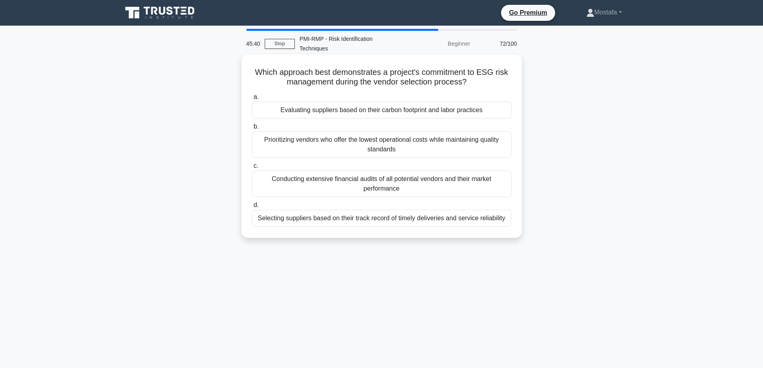
click at [503, 220] on div "Selecting suppliers based on their track record of timely deliveries and servic…" at bounding box center [382, 218] width 260 height 17
click at [252, 208] on input "d. Selecting suppliers based on their track record of timely deliveries and ser…" at bounding box center [252, 205] width 0 height 5
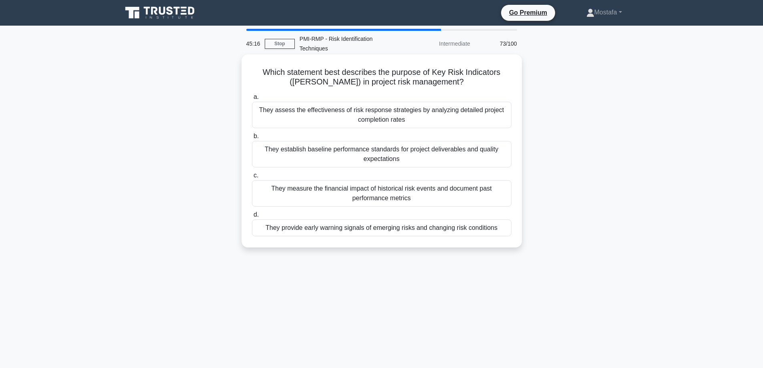
click at [500, 228] on div "They provide early warning signals of emerging risks and changing risk conditio…" at bounding box center [382, 228] width 260 height 17
click at [252, 218] on input "d. They provide early warning signals of emerging risks and changing risk condi…" at bounding box center [252, 214] width 0 height 5
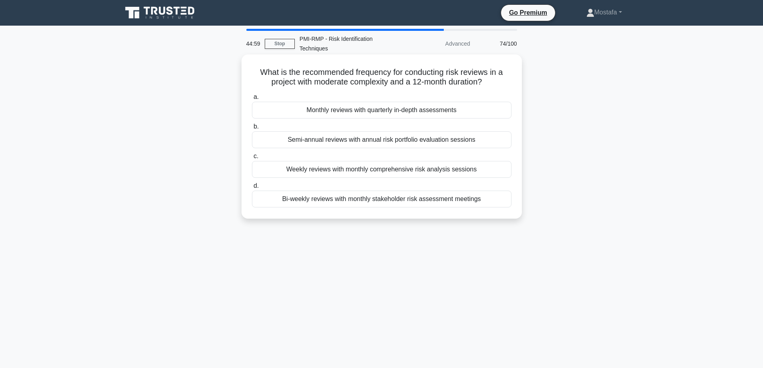
click at [483, 109] on div "Monthly reviews with quarterly in-depth assessments" at bounding box center [382, 110] width 260 height 17
click at [252, 100] on input "a. Monthly reviews with quarterly in-depth assessments" at bounding box center [252, 97] width 0 height 5
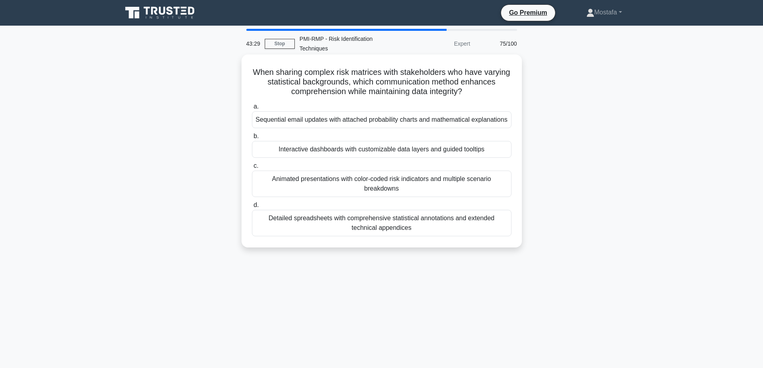
click at [485, 149] on div "Interactive dashboards with customizable data layers and guided tooltips" at bounding box center [382, 149] width 260 height 17
click at [252, 139] on input "b. Interactive dashboards with customizable data layers and guided tooltips" at bounding box center [252, 136] width 0 height 5
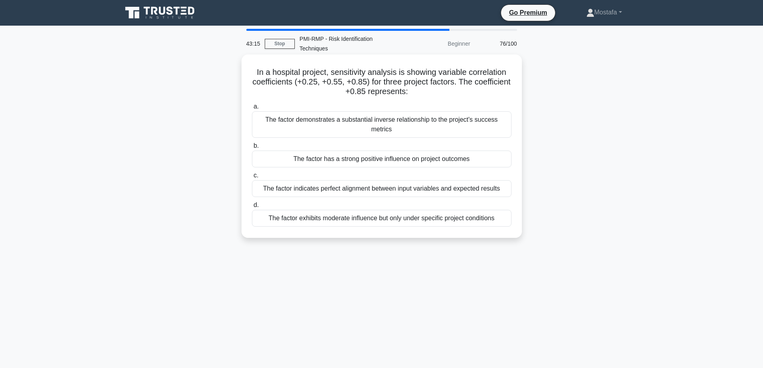
click at [494, 151] on div "The factor has a strong positive influence on project outcomes" at bounding box center [382, 159] width 260 height 17
click at [252, 149] on input "b. The factor has a strong positive influence on project outcomes" at bounding box center [252, 145] width 0 height 5
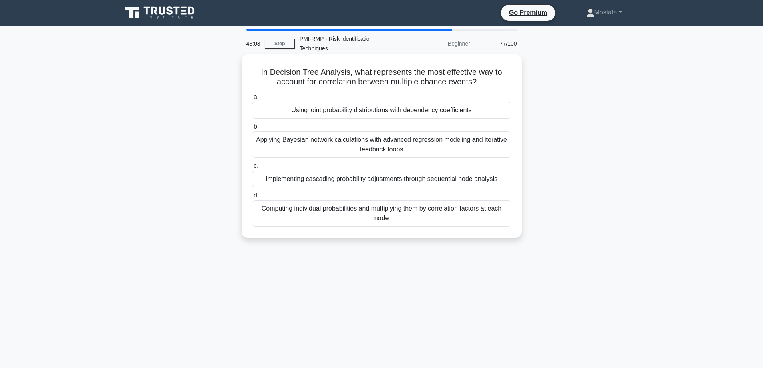
click at [473, 148] on div "Applying Bayesian network calculations with advanced regression modeling and it…" at bounding box center [382, 144] width 260 height 26
click at [252, 129] on input "b. Applying Bayesian network calculations with advanced regression modeling and…" at bounding box center [252, 126] width 0 height 5
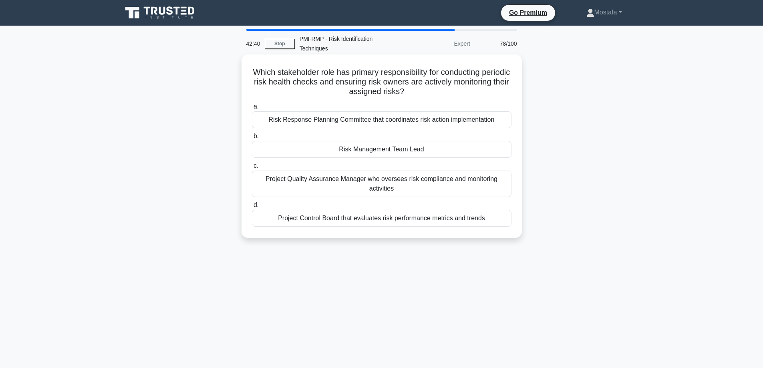
click at [452, 148] on div "Risk Management Team Lead" at bounding box center [382, 149] width 260 height 17
click at [252, 139] on input "b. Risk Management Team Lead" at bounding box center [252, 136] width 0 height 5
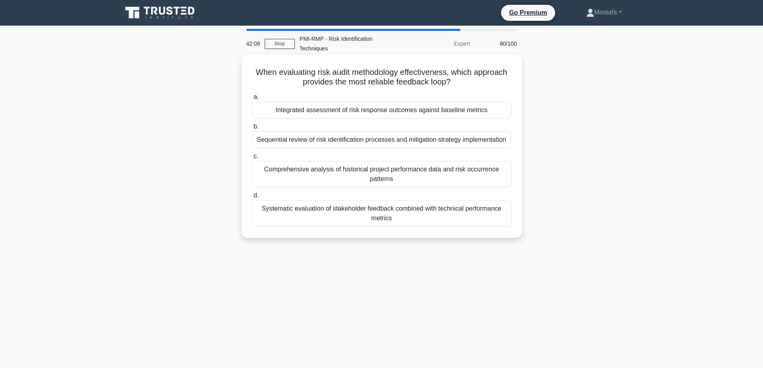
click at [499, 107] on div "Integrated assessment of risk response outcomes against baseline metrics" at bounding box center [382, 110] width 260 height 17
click at [252, 100] on input "a. Integrated assessment of risk response outcomes against baseline metrics" at bounding box center [252, 97] width 0 height 5
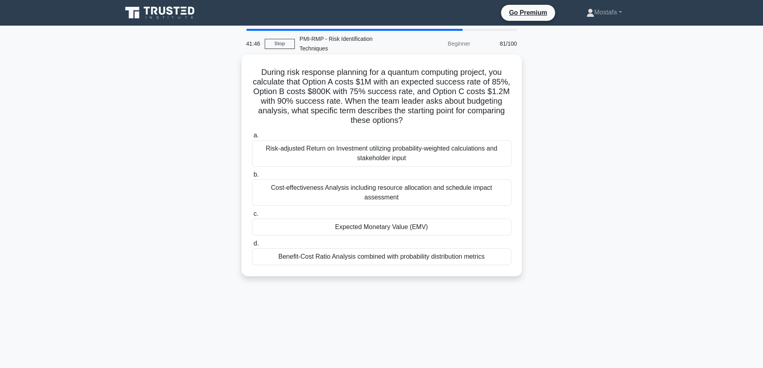
click at [492, 225] on div "Expected Monetary Value (EMV)" at bounding box center [382, 227] width 260 height 17
click at [252, 217] on input "c. Expected Monetary Value (EMV)" at bounding box center [252, 214] width 0 height 5
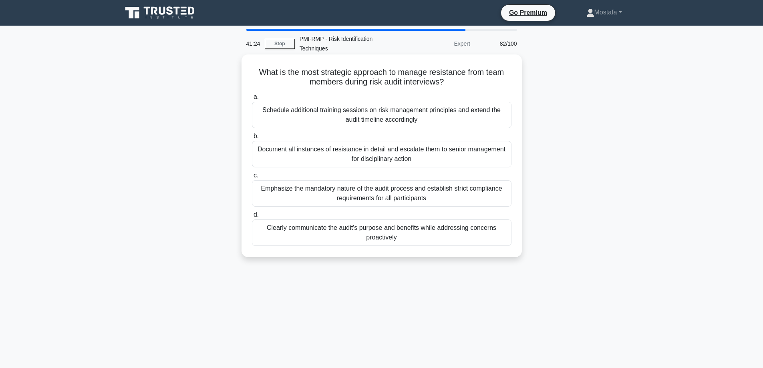
click at [496, 237] on div "Clearly communicate the audit's purpose and benefits while addressing concerns …" at bounding box center [382, 233] width 260 height 26
click at [252, 218] on input "d. Clearly communicate the audit's purpose and benefits while addressing concer…" at bounding box center [252, 214] width 0 height 5
click at [496, 246] on div "Implement a dynamic risk scoring system with automated notifications at predefi…" at bounding box center [382, 233] width 260 height 26
click at [252, 218] on input "d. Implement a dynamic risk scoring system with automated notifications at pred…" at bounding box center [252, 214] width 0 height 5
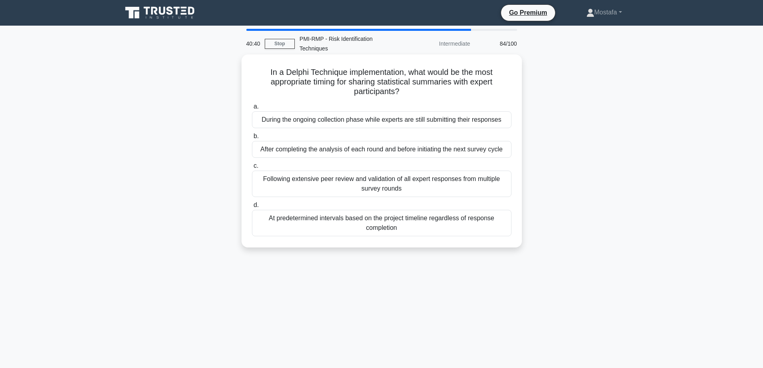
click at [507, 152] on div "After completing the analysis of each round and before initiating the next surv…" at bounding box center [382, 149] width 260 height 17
click at [252, 139] on input "b. After completing the analysis of each round and before initiating the next s…" at bounding box center [252, 136] width 0 height 5
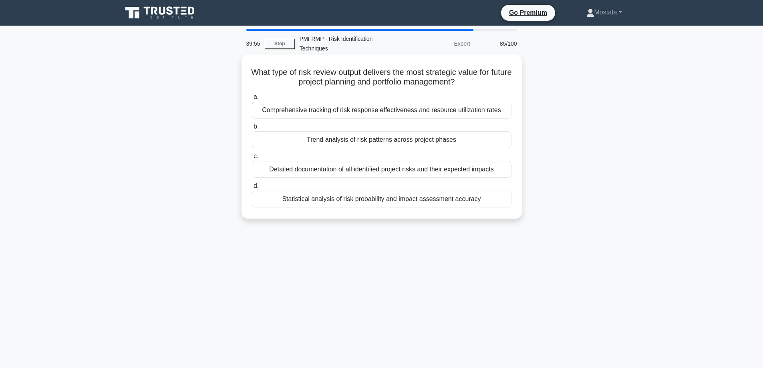
click at [503, 168] on div "Detailed documentation of all identified project risks and their expected impac…" at bounding box center [382, 169] width 260 height 17
click at [252, 159] on input "c. Detailed documentation of all identified project risks and their expected im…" at bounding box center [252, 156] width 0 height 5
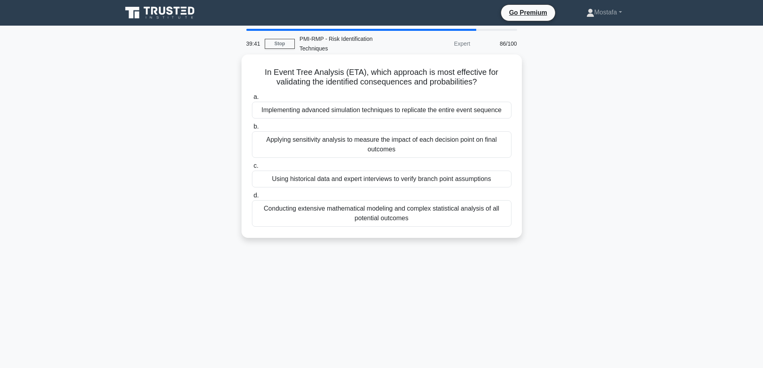
click at [500, 181] on div "Using historical data and expert interviews to verify branch point assumptions" at bounding box center [382, 179] width 260 height 17
click at [252, 169] on input "c. Using historical data and expert interviews to verify branch point assumptio…" at bounding box center [252, 166] width 0 height 5
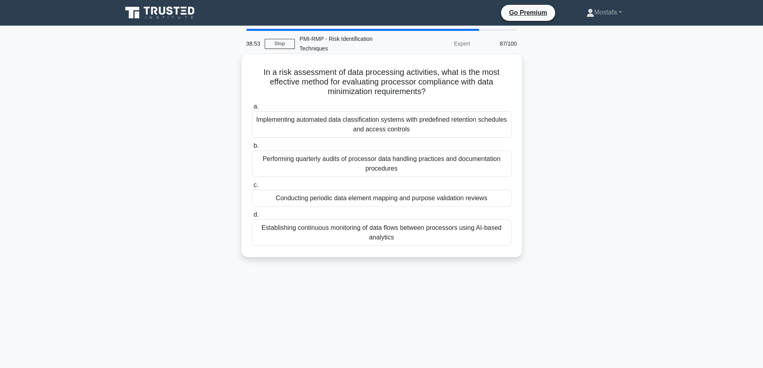
click at [487, 133] on div "Implementing automated data classification systems with predefined retention sc…" at bounding box center [382, 124] width 260 height 26
click at [252, 109] on input "a. Implementing automated data classification systems with predefined retention…" at bounding box center [252, 106] width 0 height 5
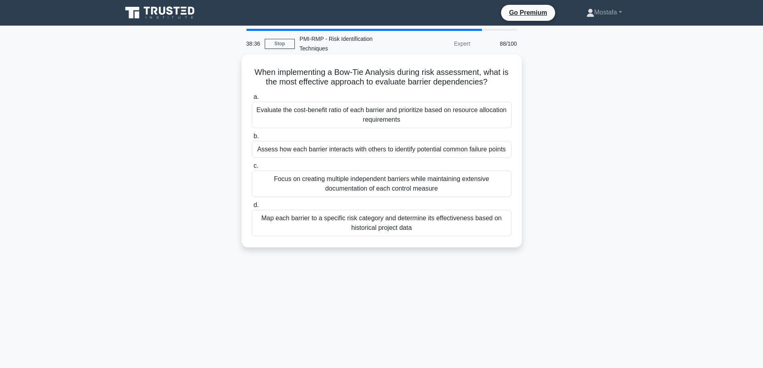
click at [508, 149] on div "Assess how each barrier interacts with others to identify potential common fail…" at bounding box center [382, 149] width 260 height 17
click at [252, 139] on input "b. Assess how each barrier interacts with others to identify potential common f…" at bounding box center [252, 136] width 0 height 5
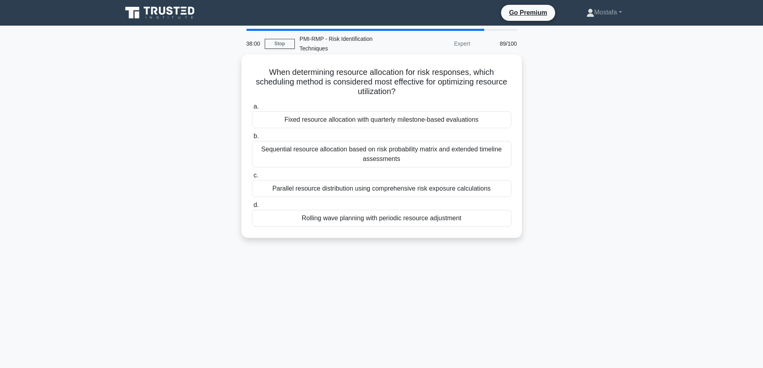
click at [504, 219] on div "Rolling wave planning with periodic resource adjustment" at bounding box center [382, 218] width 260 height 17
click at [252, 208] on input "d. Rolling wave planning with periodic resource adjustment" at bounding box center [252, 205] width 0 height 5
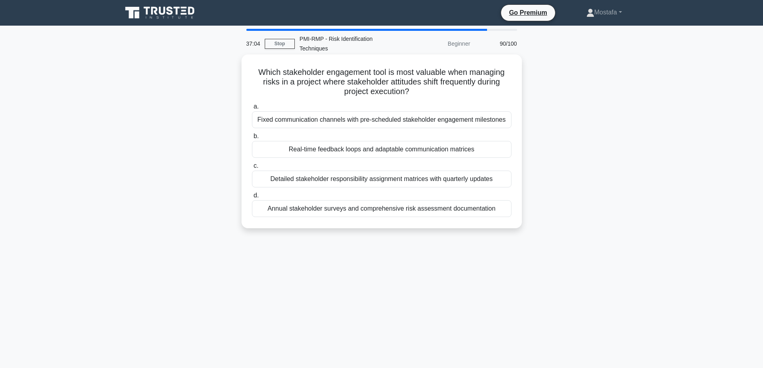
click at [501, 151] on div "Real-time feedback loops and adaptable communication matrices" at bounding box center [382, 149] width 260 height 17
click at [252, 139] on input "b. Real-time feedback loops and adaptable communication matrices" at bounding box center [252, 136] width 0 height 5
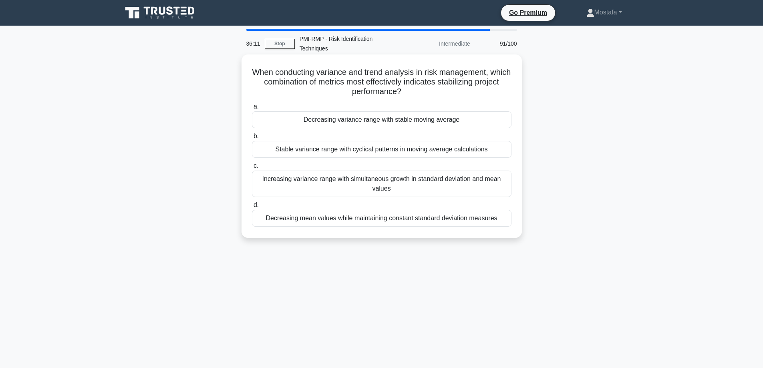
click at [495, 121] on div "Decreasing variance range with stable moving average" at bounding box center [382, 119] width 260 height 17
click at [252, 109] on input "a. Decreasing variance range with stable moving average" at bounding box center [252, 106] width 0 height 5
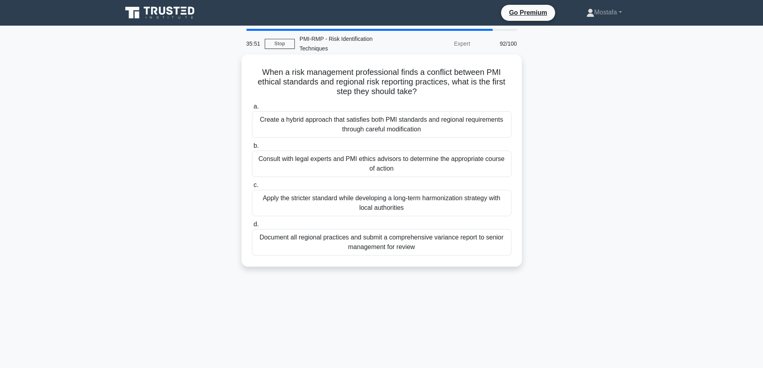
click at [498, 172] on div "Consult with legal experts and PMI ethics advisors to determine the appropriate…" at bounding box center [382, 164] width 260 height 26
click at [252, 149] on input "b. Consult with legal experts and PMI ethics advisors to determine the appropri…" at bounding box center [252, 145] width 0 height 5
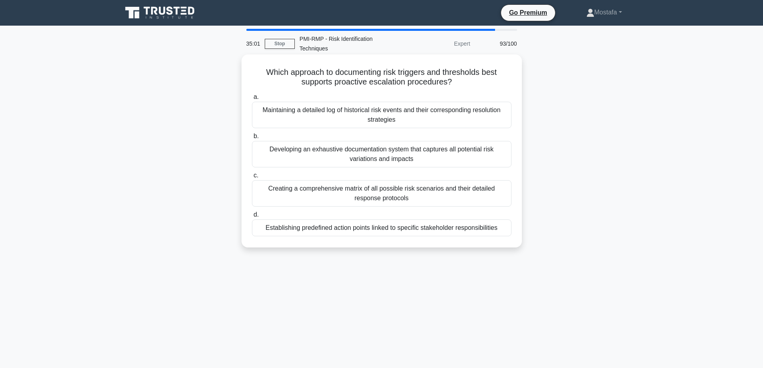
click at [501, 228] on div "Establishing predefined action points linked to specific stakeholder responsibi…" at bounding box center [382, 228] width 260 height 17
click at [252, 218] on input "d. Establishing predefined action points linked to specific stakeholder respons…" at bounding box center [252, 214] width 0 height 5
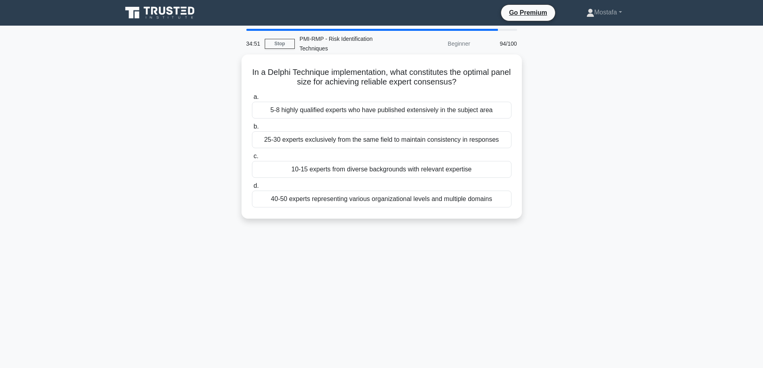
click at [281, 171] on div "10-15 experts from diverse backgrounds with relevant expertise" at bounding box center [382, 169] width 260 height 17
click at [252, 159] on input "c. 10-15 experts from diverse backgrounds with relevant expertise" at bounding box center [252, 156] width 0 height 5
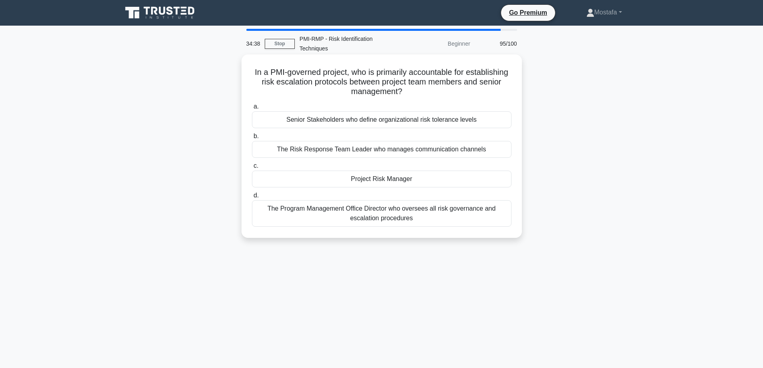
click at [443, 182] on div "Project Risk Manager" at bounding box center [382, 179] width 260 height 17
click at [252, 169] on input "c. Project Risk Manager" at bounding box center [252, 166] width 0 height 5
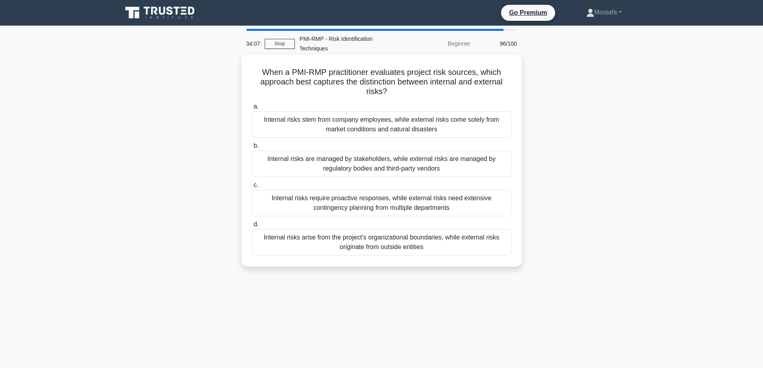
click at [490, 246] on div "Internal risks arise from the project's organizational boundaries, while extern…" at bounding box center [382, 242] width 260 height 26
click at [252, 227] on input "d. Internal risks arise from the project's organizational boundaries, while ext…" at bounding box center [252, 224] width 0 height 5
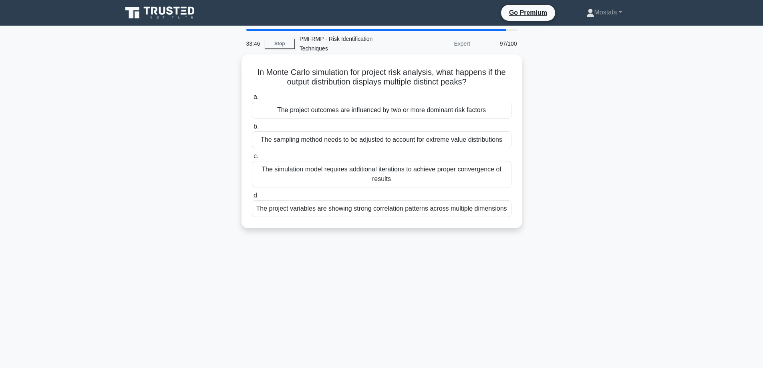
click at [495, 177] on div "The simulation model requires additional iterations to achieve proper convergen…" at bounding box center [382, 174] width 260 height 26
click at [252, 159] on input "c. The simulation model requires additional iterations to achieve proper conver…" at bounding box center [252, 156] width 0 height 5
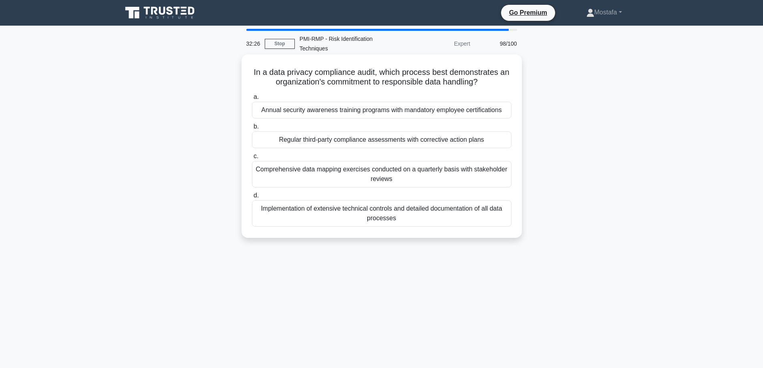
click at [491, 145] on div "Regular third-party compliance assessments with corrective action plans" at bounding box center [382, 139] width 260 height 17
click at [252, 129] on input "b. Regular third-party compliance assessments with corrective action plans" at bounding box center [252, 126] width 0 height 5
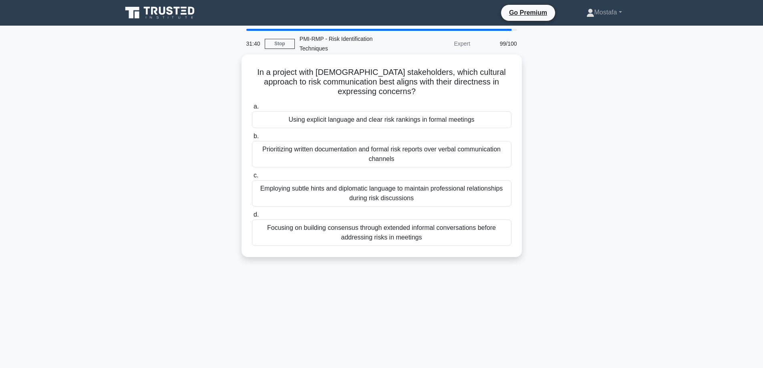
click at [499, 155] on div "Prioritizing written documentation and formal risk reports over verbal communic…" at bounding box center [382, 154] width 260 height 26
click at [252, 139] on input "b. Prioritizing written documentation and formal risk reports over verbal commu…" at bounding box center [252, 136] width 0 height 5
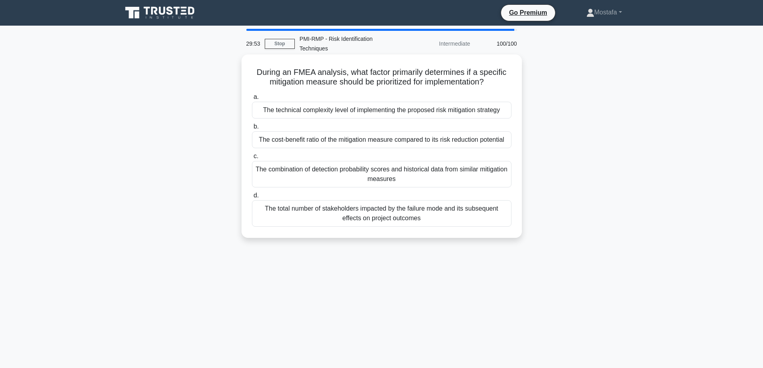
click at [503, 113] on div "The technical complexity level of implementing the proposed risk mitigation str…" at bounding box center [382, 110] width 260 height 17
click at [252, 100] on input "a. The technical complexity level of implementing the proposed risk mitigation …" at bounding box center [252, 97] width 0 height 5
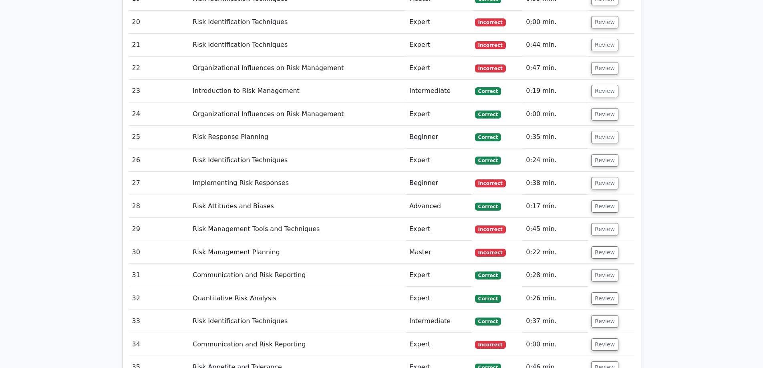
scroll to position [1964, 0]
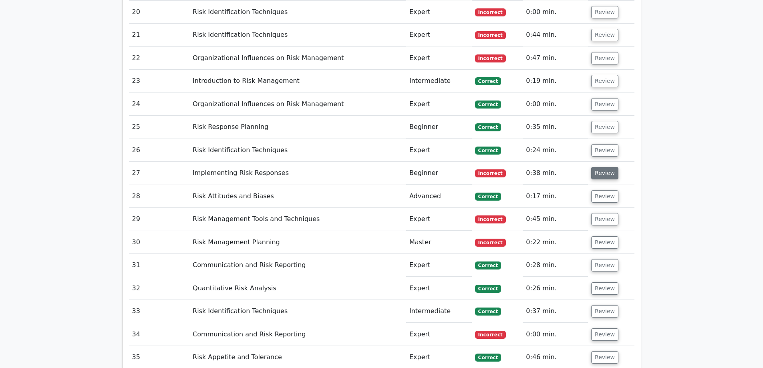
click at [605, 167] on button "Review" at bounding box center [605, 173] width 27 height 12
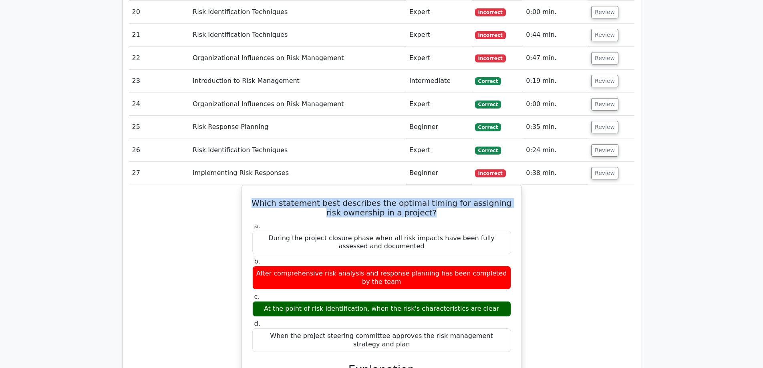
drag, startPoint x: 432, startPoint y: 176, endPoint x: 180, endPoint y: 157, distance: 253.2
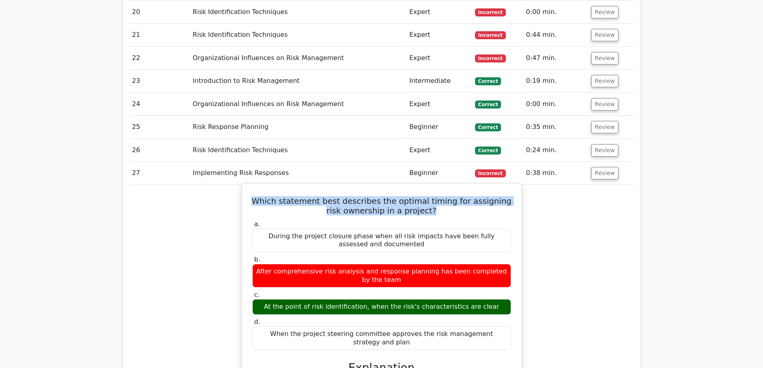
copy h5 "Which statement best describes the optimal timing for assigning risk ownership …"
drag, startPoint x: 490, startPoint y: 271, endPoint x: 269, endPoint y: 273, distance: 220.4
click at [269, 299] on div "At the point of risk identification, when the risk's characteristics are clear" at bounding box center [381, 307] width 259 height 16
copy div "At the point of risk identification, when the risk's characteristics are clear"
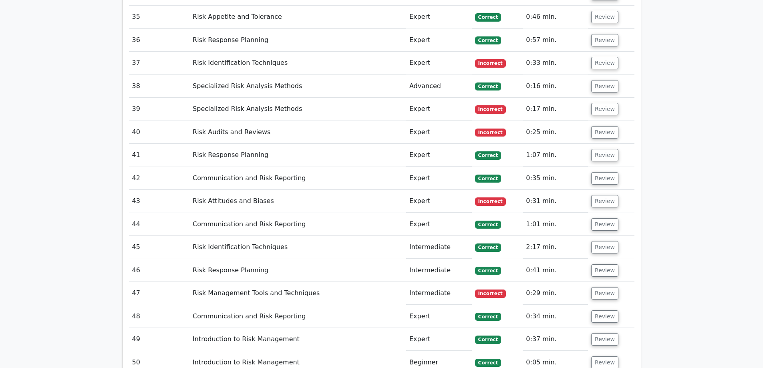
scroll to position [2765, 0]
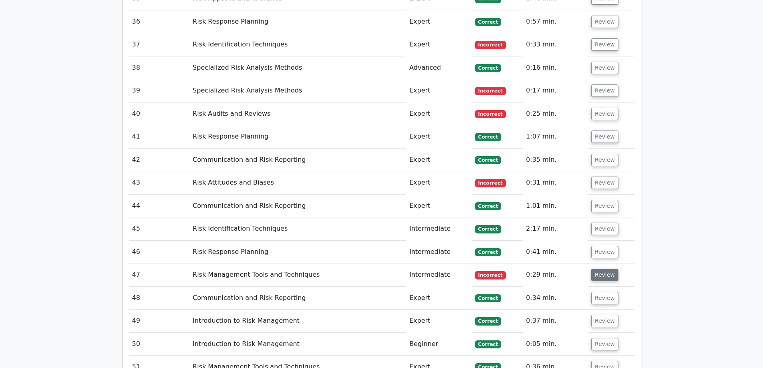
click at [600, 269] on button "Review" at bounding box center [605, 275] width 27 height 12
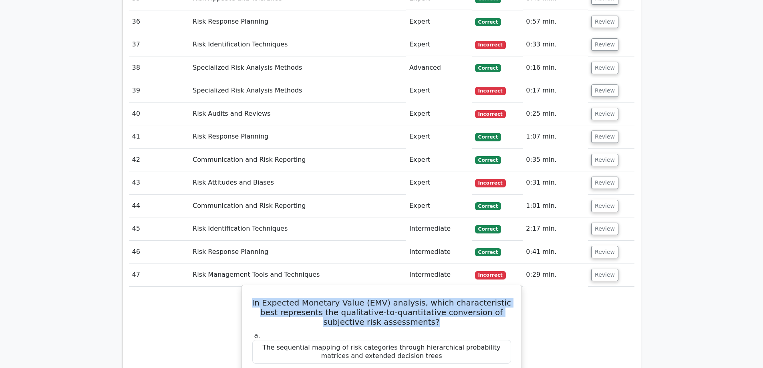
drag, startPoint x: 418, startPoint y: 235, endPoint x: 252, endPoint y: 208, distance: 167.7
copy h5 "In Expected Monetary Value (EMV) analysis, which characteristic best represents…"
drag, startPoint x: 486, startPoint y: 299, endPoint x: 283, endPoint y: 299, distance: 202.8
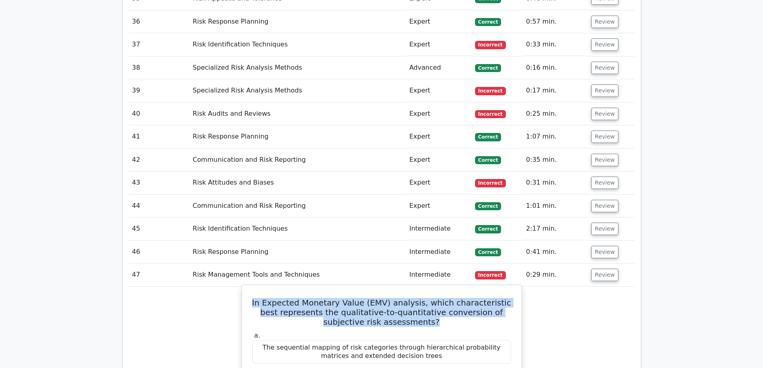
copy div "The translation of expert judgment into numerical probability values"
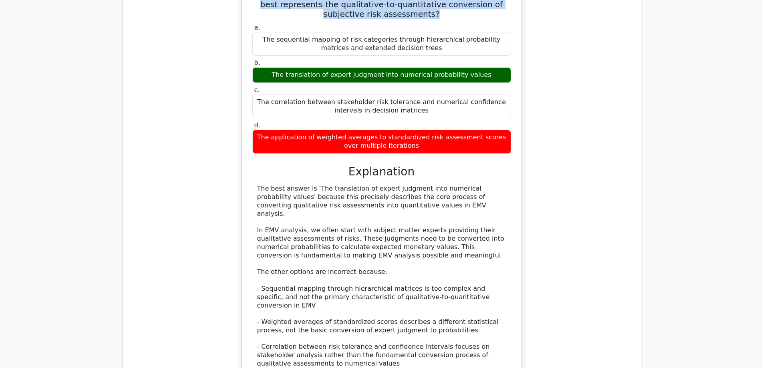
scroll to position [3286, 0]
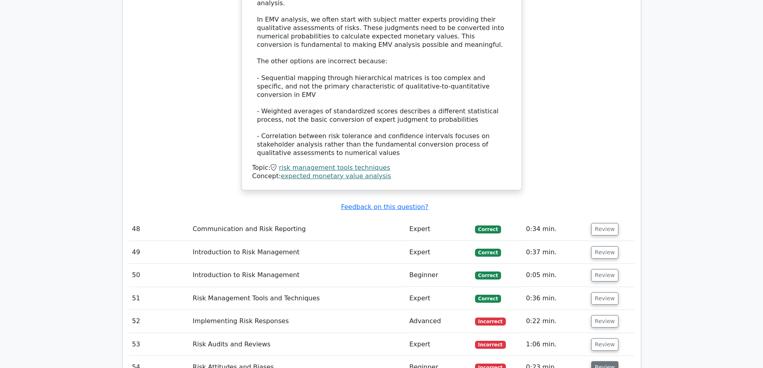
click at [601, 361] on button "Review" at bounding box center [605, 367] width 27 height 12
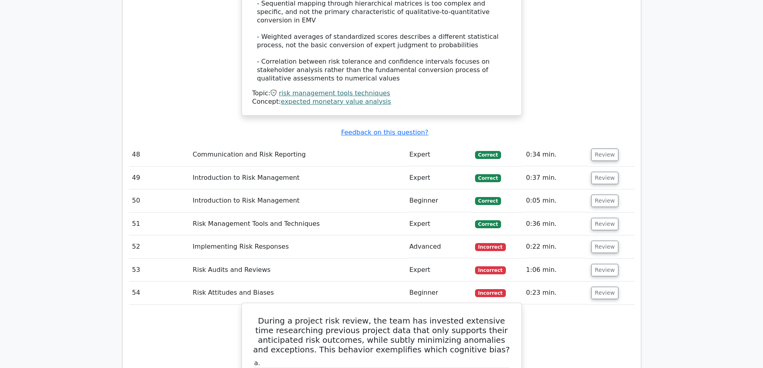
scroll to position [3366, 0]
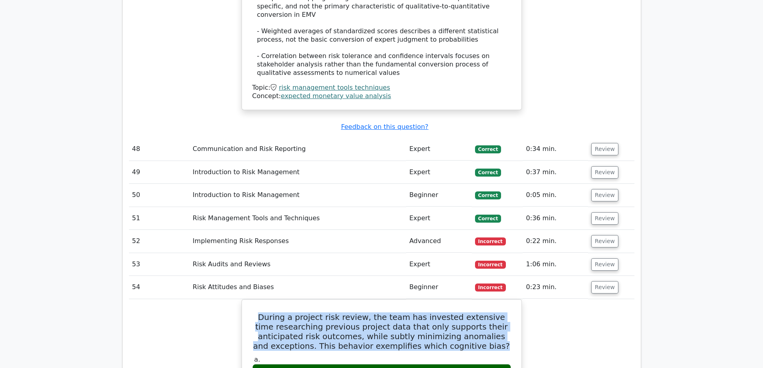
drag, startPoint x: 464, startPoint y: 244, endPoint x: 241, endPoint y: 208, distance: 225.8
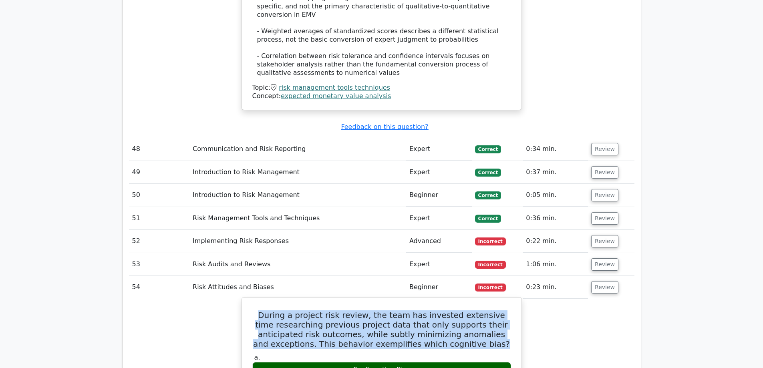
copy h5 "During a project risk review, the team has invested extensive time researching …"
drag, startPoint x: 414, startPoint y: 267, endPoint x: 351, endPoint y: 267, distance: 63.3
click at [351, 362] on div "Confirmation Bias" at bounding box center [381, 370] width 259 height 16
copy div "Confirmation Bias"
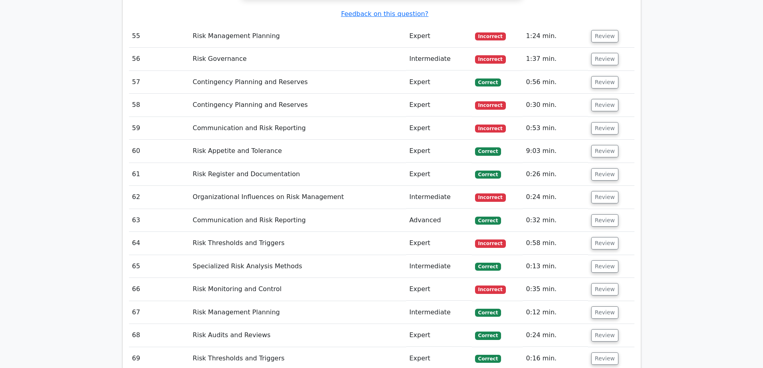
scroll to position [4088, 0]
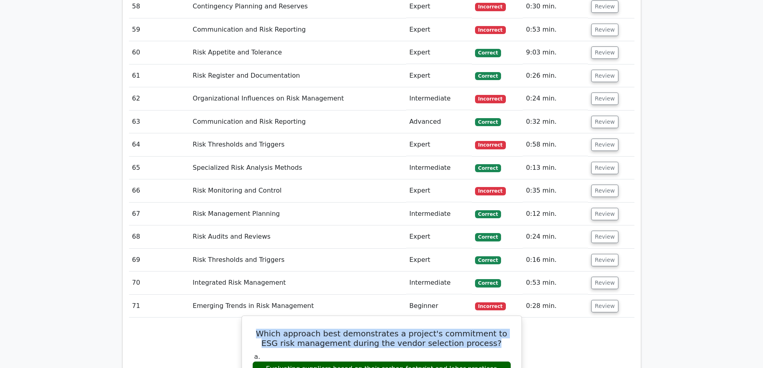
drag, startPoint x: 484, startPoint y: 234, endPoint x: 267, endPoint y: 228, distance: 216.5
click at [254, 329] on h5 "Which approach best demonstrates a project's commitment to ESG risk management …" at bounding box center [382, 338] width 261 height 19
copy h5 "Which approach best demonstrates a project's commitment to ESG risk management …"
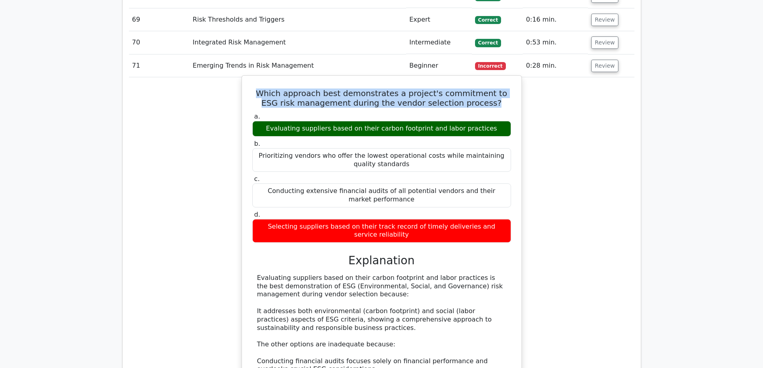
scroll to position [4407, 0]
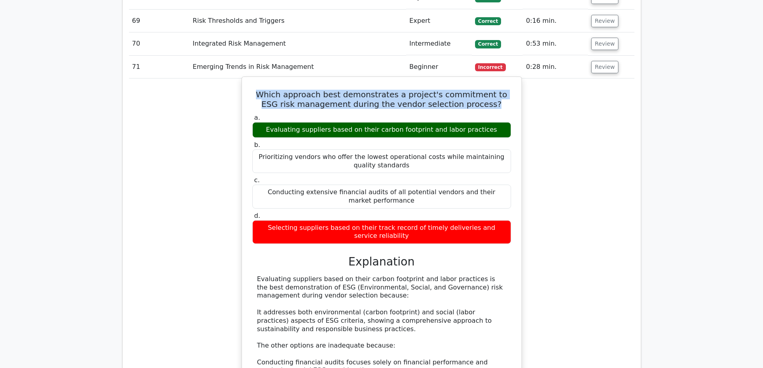
drag, startPoint x: 490, startPoint y: 18, endPoint x: 277, endPoint y: 17, distance: 213.2
click at [277, 122] on div "Evaluating suppliers based on their carbon footprint and labor practices" at bounding box center [381, 130] width 259 height 16
copy div "Evaluating suppliers based on their carbon footprint and labor practices"
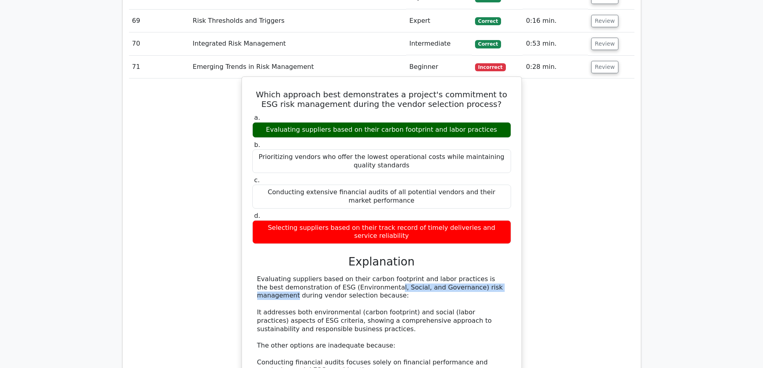
drag, startPoint x: 432, startPoint y: 177, endPoint x: 319, endPoint y: 180, distance: 113.5
click at [309, 275] on div "Evaluating suppliers based on their carbon footprint and labor practices is the…" at bounding box center [381, 367] width 249 height 184
copy div "ESG (Environmental, Social, and Governance"
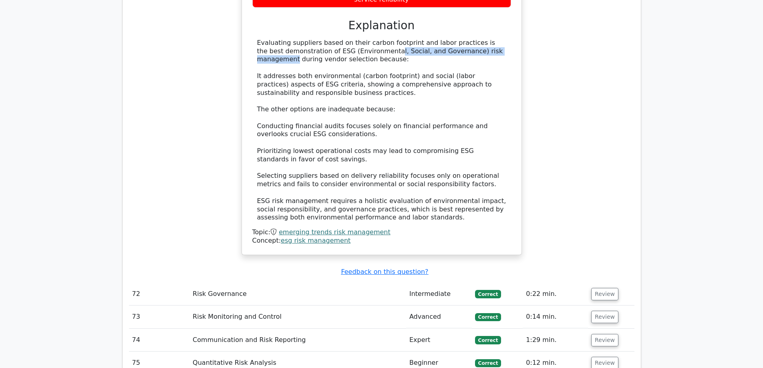
scroll to position [4688, 0]
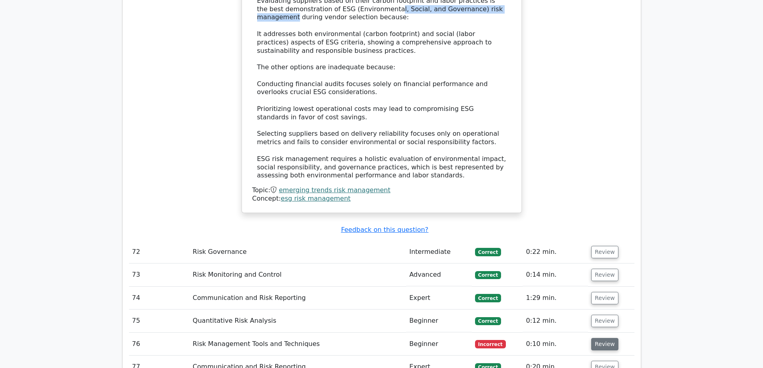
click at [603, 338] on button "Review" at bounding box center [605, 344] width 27 height 12
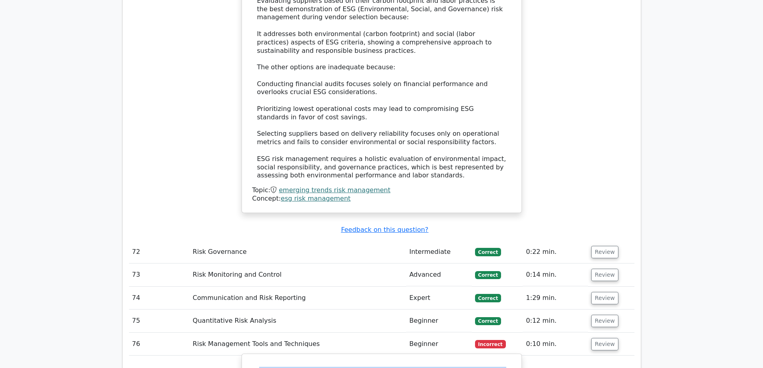
drag, startPoint x: 491, startPoint y: 273, endPoint x: 256, endPoint y: 257, distance: 235.4
copy h5 "In Decision Tree Analysis, what represents the most effective way to account fo…"
drag, startPoint x: 480, startPoint y: 294, endPoint x: 286, endPoint y: 295, distance: 194.0
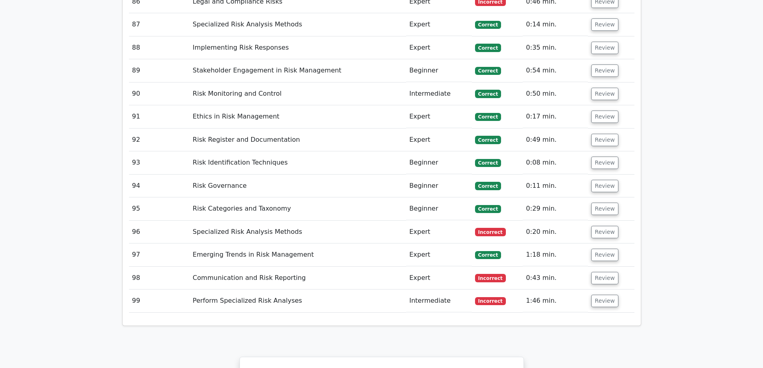
scroll to position [5690, 0]
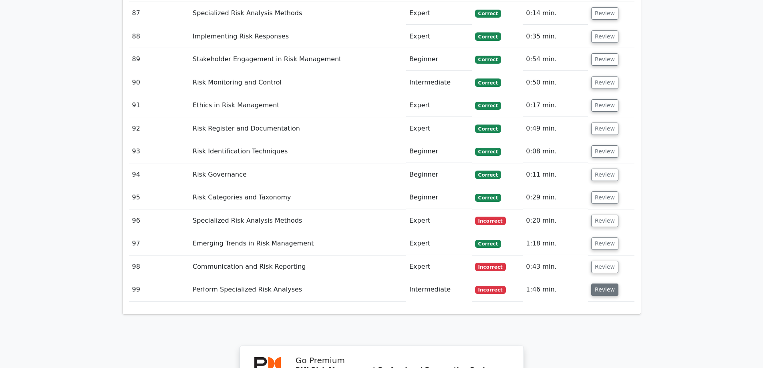
click at [602, 284] on button "Review" at bounding box center [605, 290] width 27 height 12
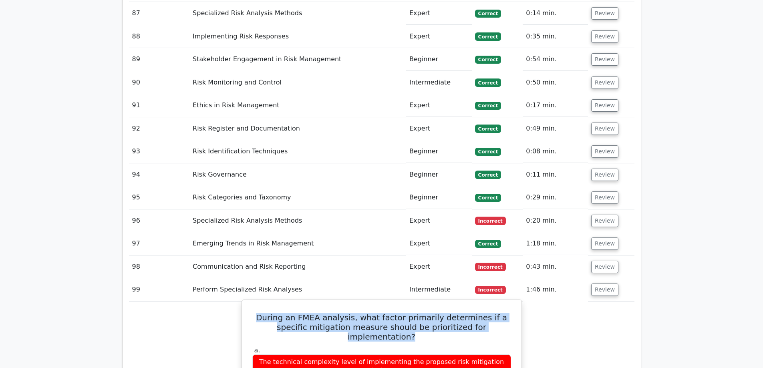
drag, startPoint x: 500, startPoint y: 200, endPoint x: 248, endPoint y: 186, distance: 251.7
drag, startPoint x: 400, startPoint y: 259, endPoint x: 292, endPoint y: 251, distance: 108.5
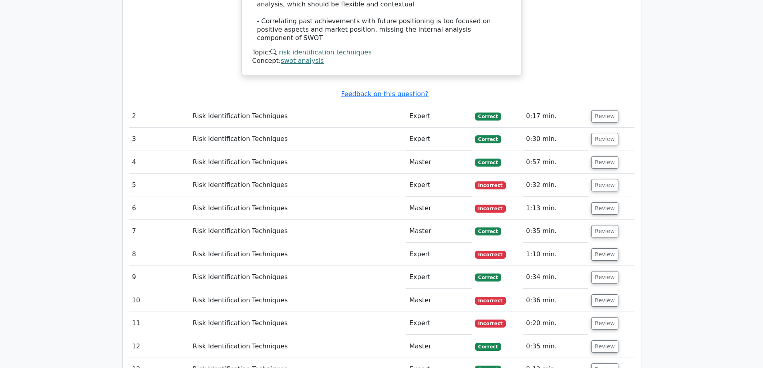
scroll to position [1443, 0]
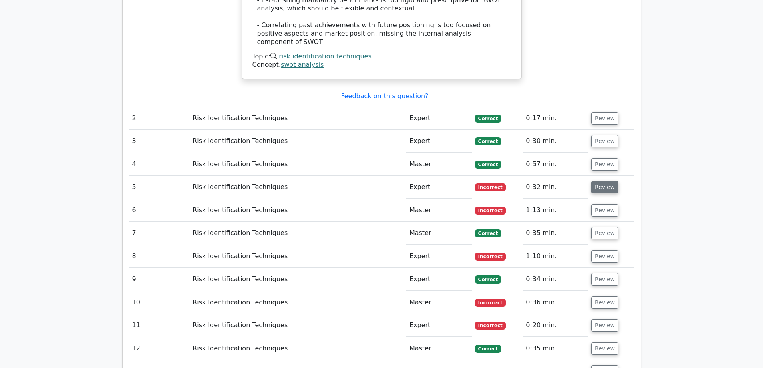
click at [604, 181] on button "Review" at bounding box center [605, 187] width 27 height 12
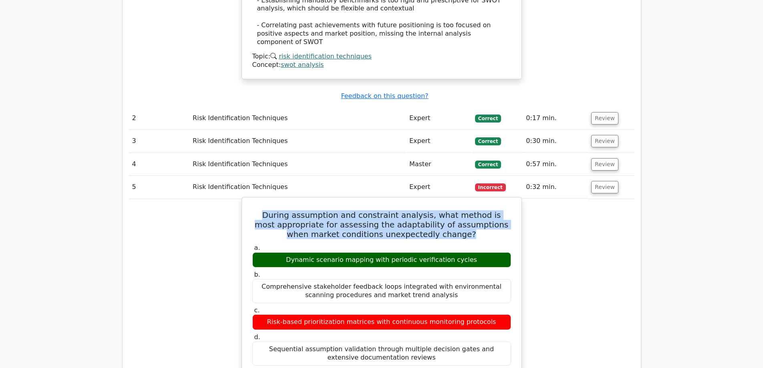
drag, startPoint x: 438, startPoint y: 200, endPoint x: 253, endPoint y: 168, distance: 188.0
drag, startPoint x: 473, startPoint y: 223, endPoint x: 293, endPoint y: 221, distance: 179.6
click at [293, 252] on div "Dynamic scenario mapping with periodic verification cycles" at bounding box center [381, 260] width 259 height 16
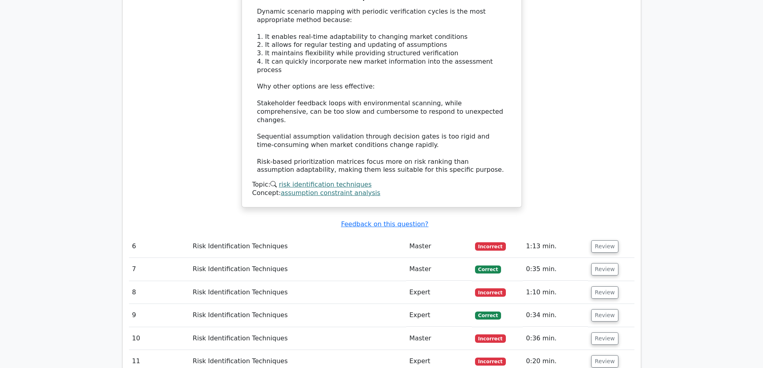
scroll to position [1844, 0]
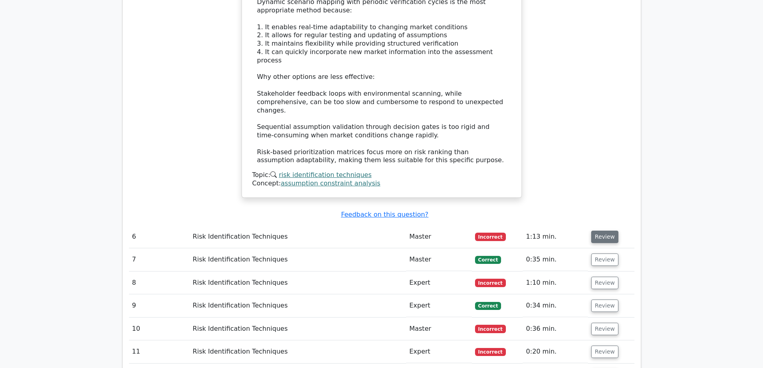
click at [605, 231] on button "Review" at bounding box center [605, 237] width 27 height 12
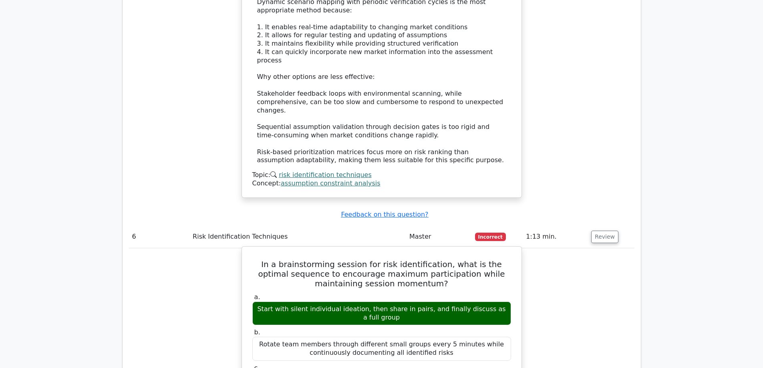
drag, startPoint x: 398, startPoint y: 266, endPoint x: 250, endPoint y: 255, distance: 147.9
click at [250, 293] on div "a. Start with silent individual ideation, then share in pairs, and finally disc…" at bounding box center [382, 309] width 269 height 32
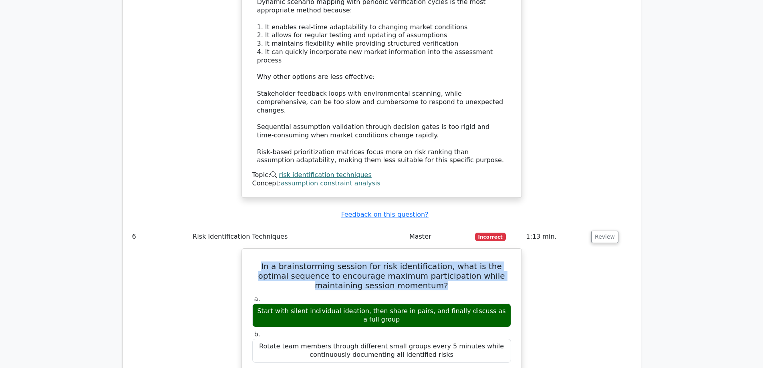
drag, startPoint x: 438, startPoint y: 233, endPoint x: 221, endPoint y: 204, distance: 219.5
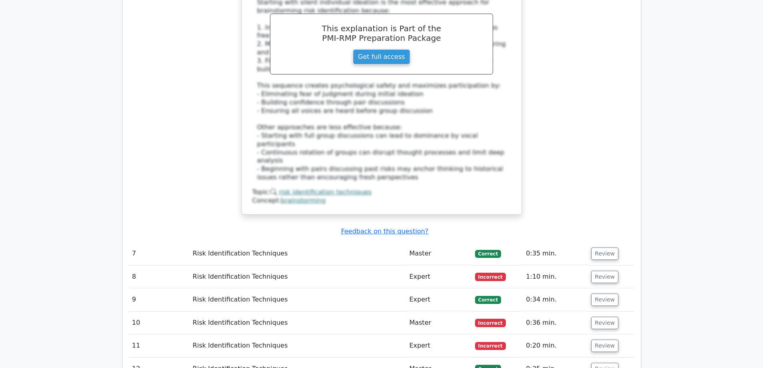
scroll to position [2324, 0]
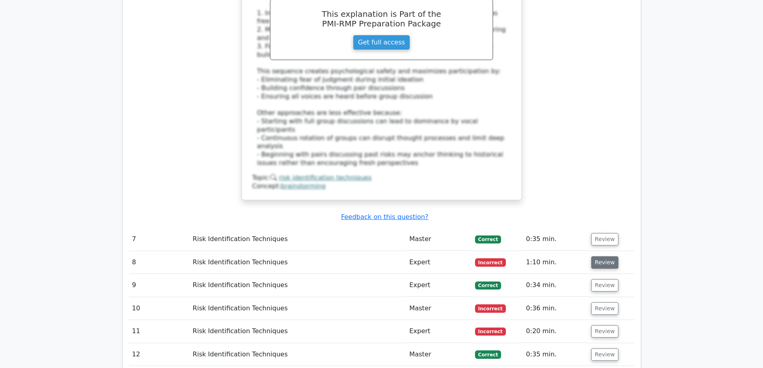
click at [596, 256] on button "Review" at bounding box center [605, 262] width 27 height 12
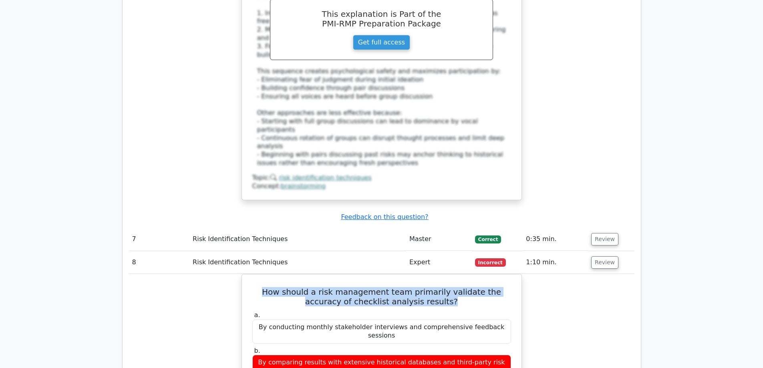
drag, startPoint x: 434, startPoint y: 230, endPoint x: 239, endPoint y: 215, distance: 195.7
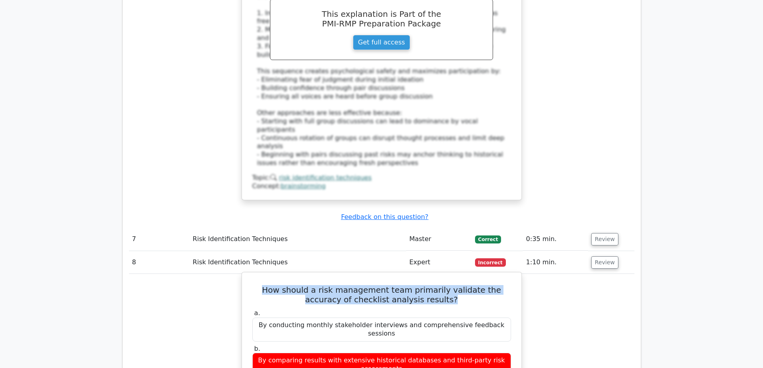
drag, startPoint x: 475, startPoint y: 345, endPoint x: 287, endPoint y: 347, distance: 188.0
